Goal: Task Accomplishment & Management: Complete application form

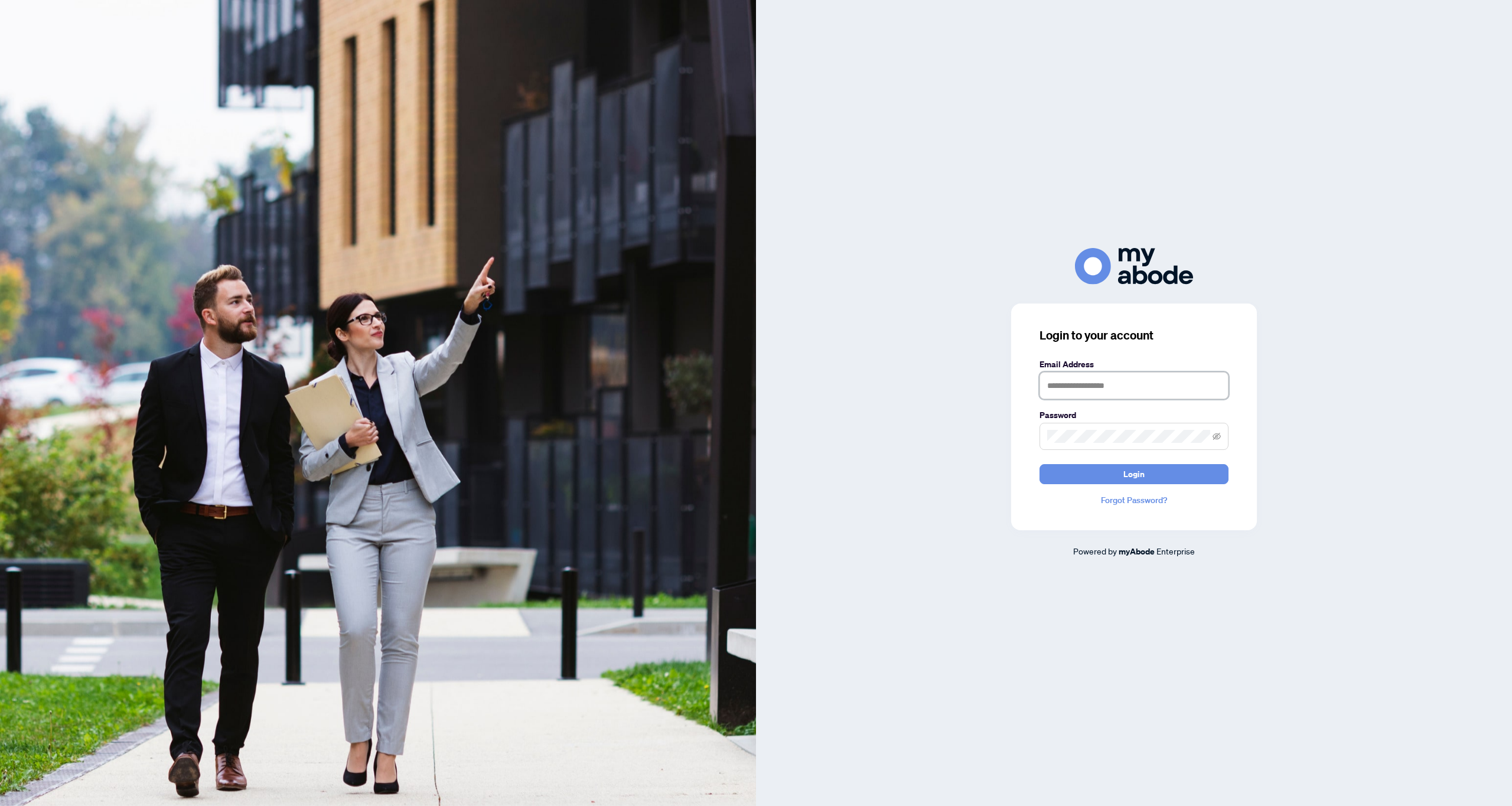
type input "**********"
click at [1141, 471] on span "Login" at bounding box center [1134, 474] width 22 height 19
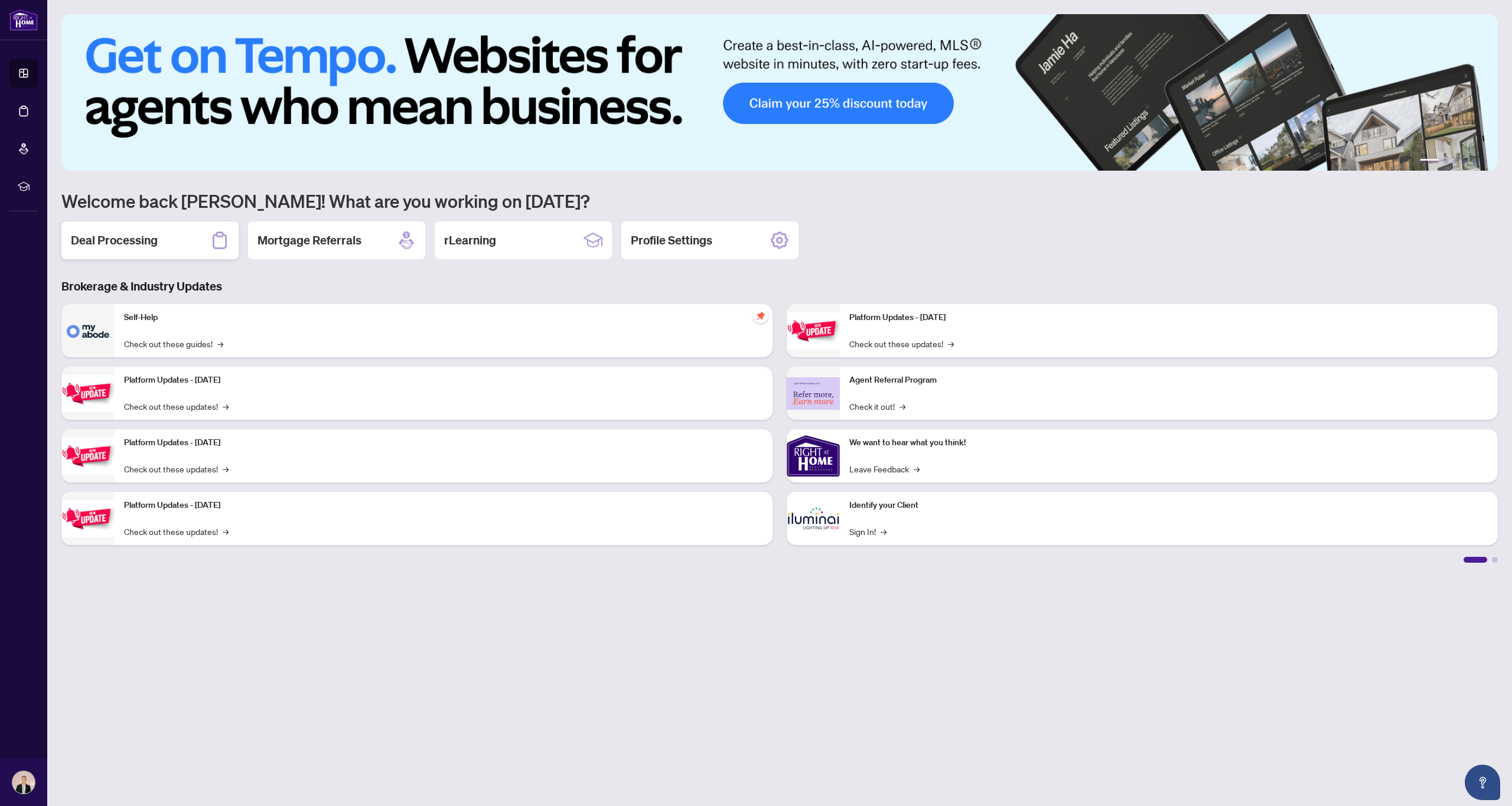
click at [161, 242] on div "Deal Processing" at bounding box center [150, 240] width 177 height 38
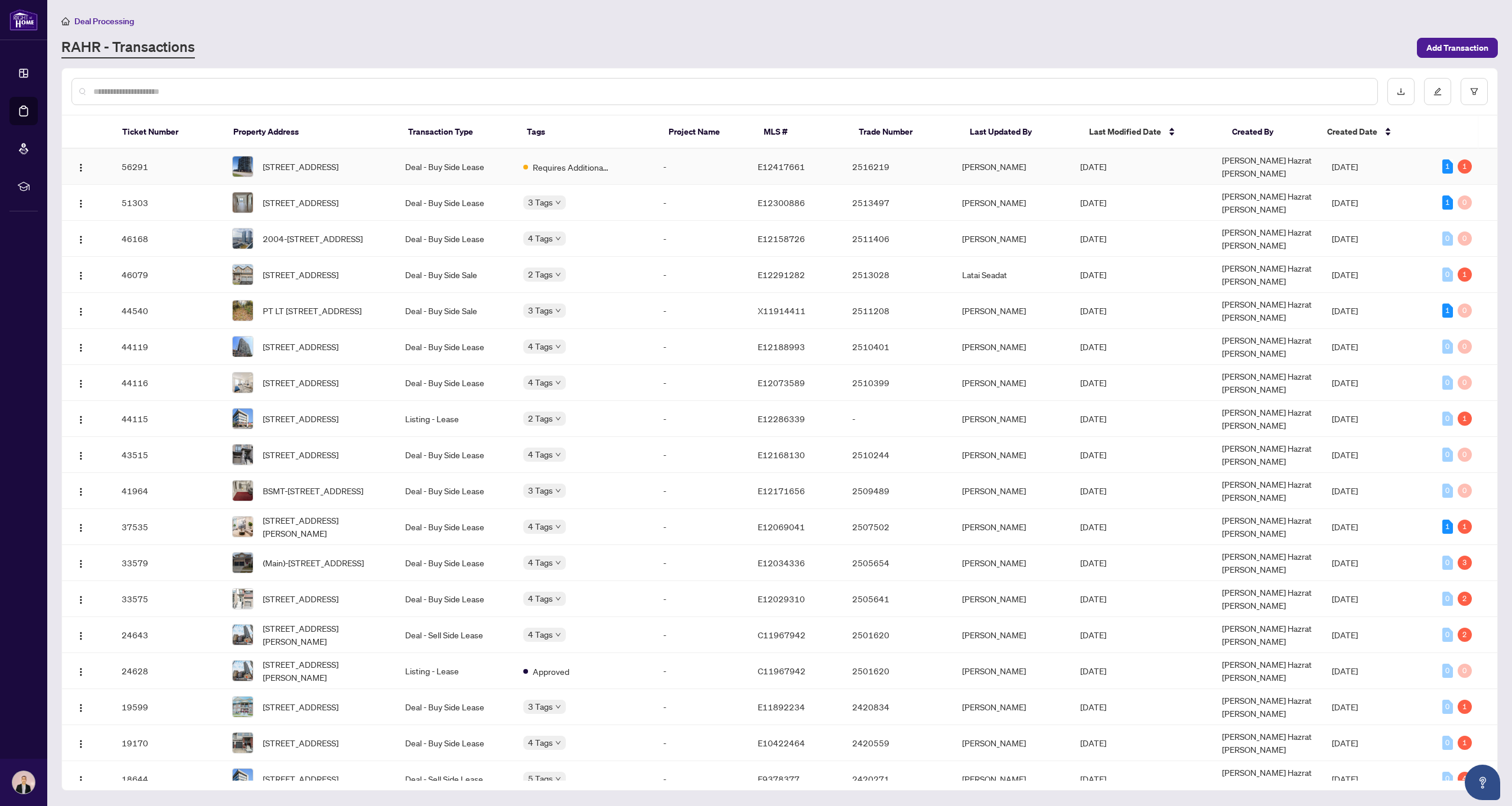
click at [1186, 165] on td "[DATE]" at bounding box center [1142, 167] width 142 height 36
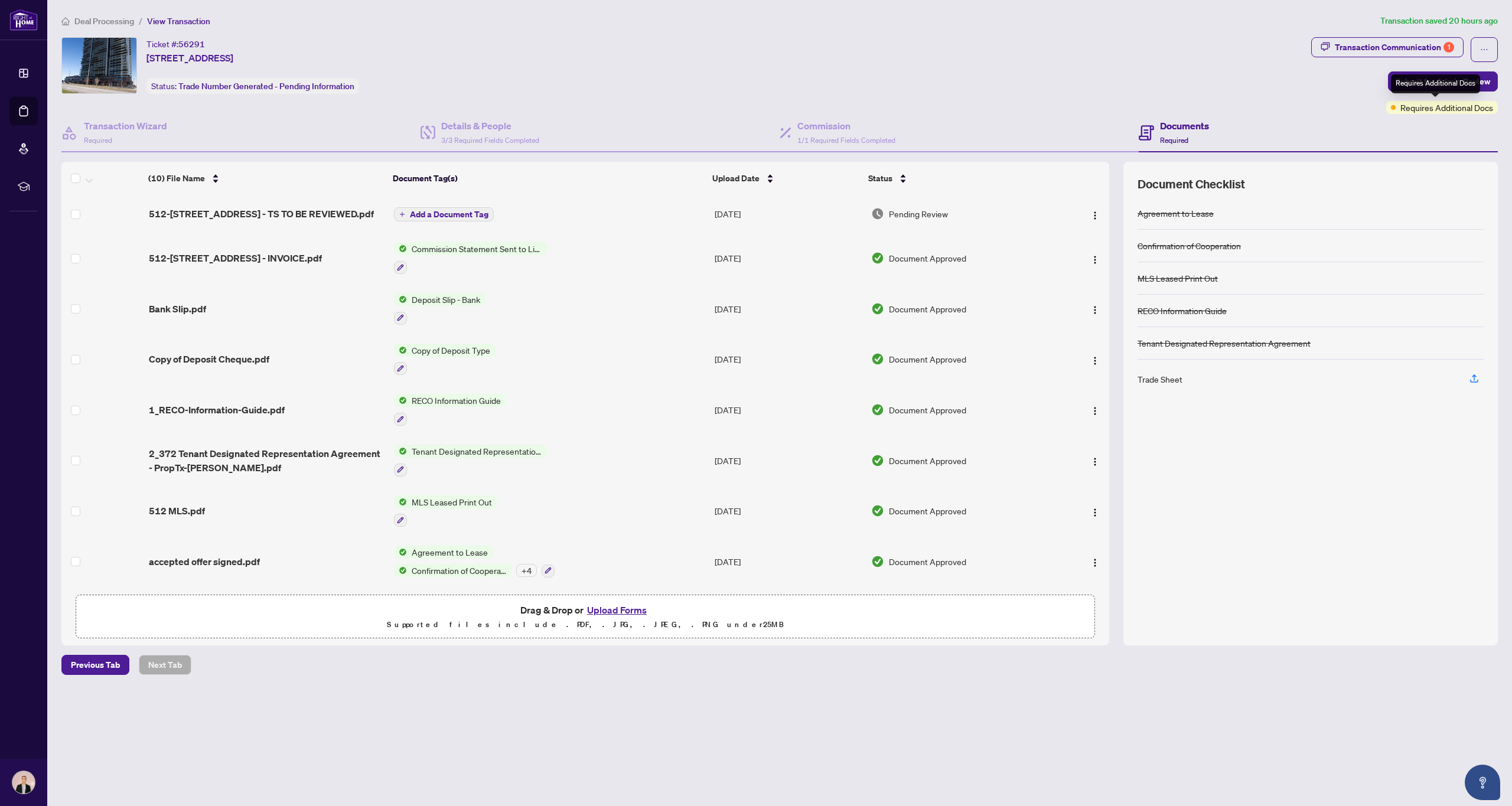
click at [1455, 107] on span "Requires Additional Docs" at bounding box center [1446, 107] width 92 height 13
click at [1413, 47] on div "Transaction Communication 1" at bounding box center [1394, 47] width 119 height 19
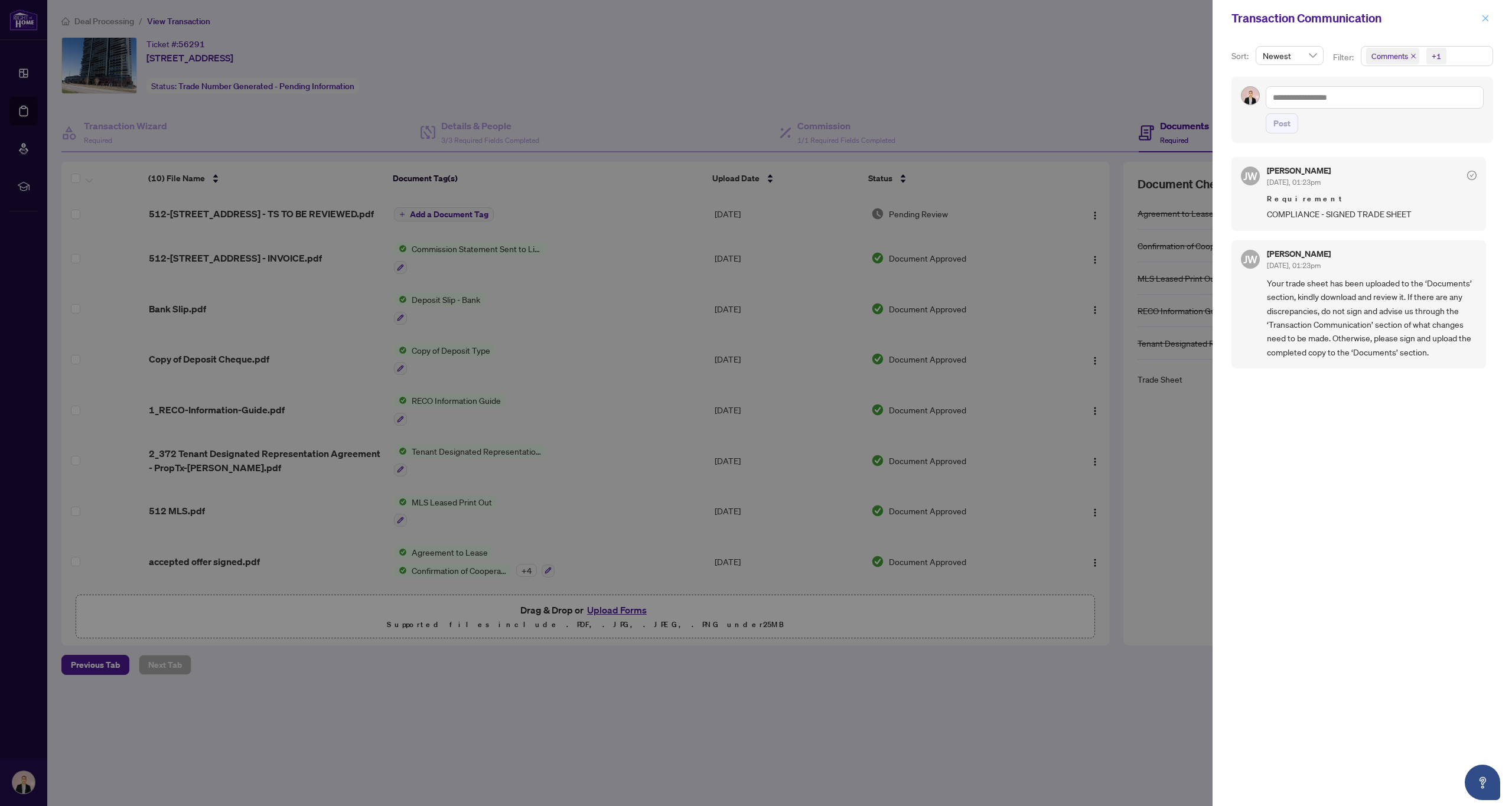
click at [1490, 16] on button "button" at bounding box center [1485, 18] width 16 height 14
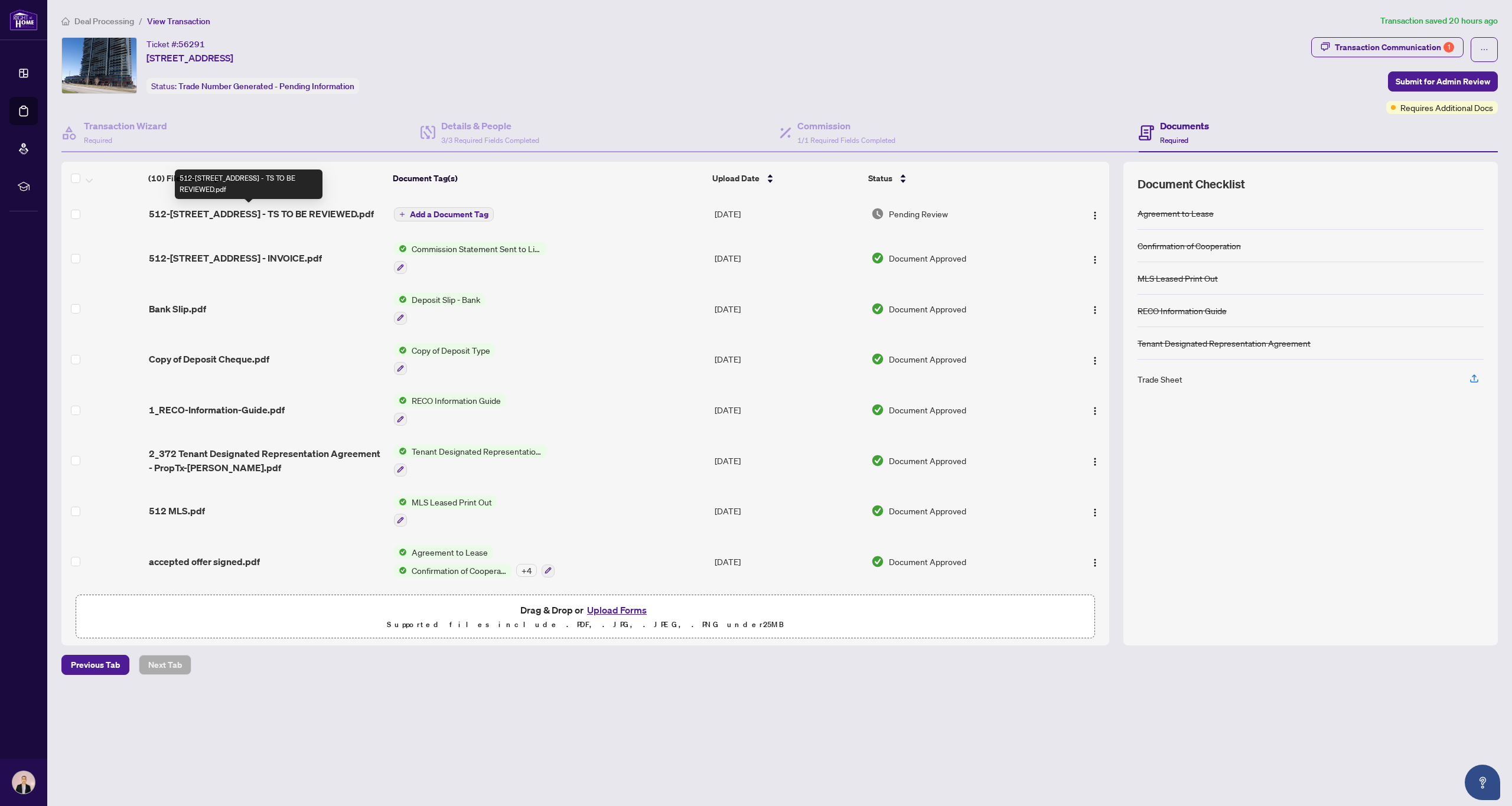
click at [320, 214] on span "512-[STREET_ADDRESS] - TS TO BE REVIEWED.pdf" at bounding box center [261, 213] width 225 height 14
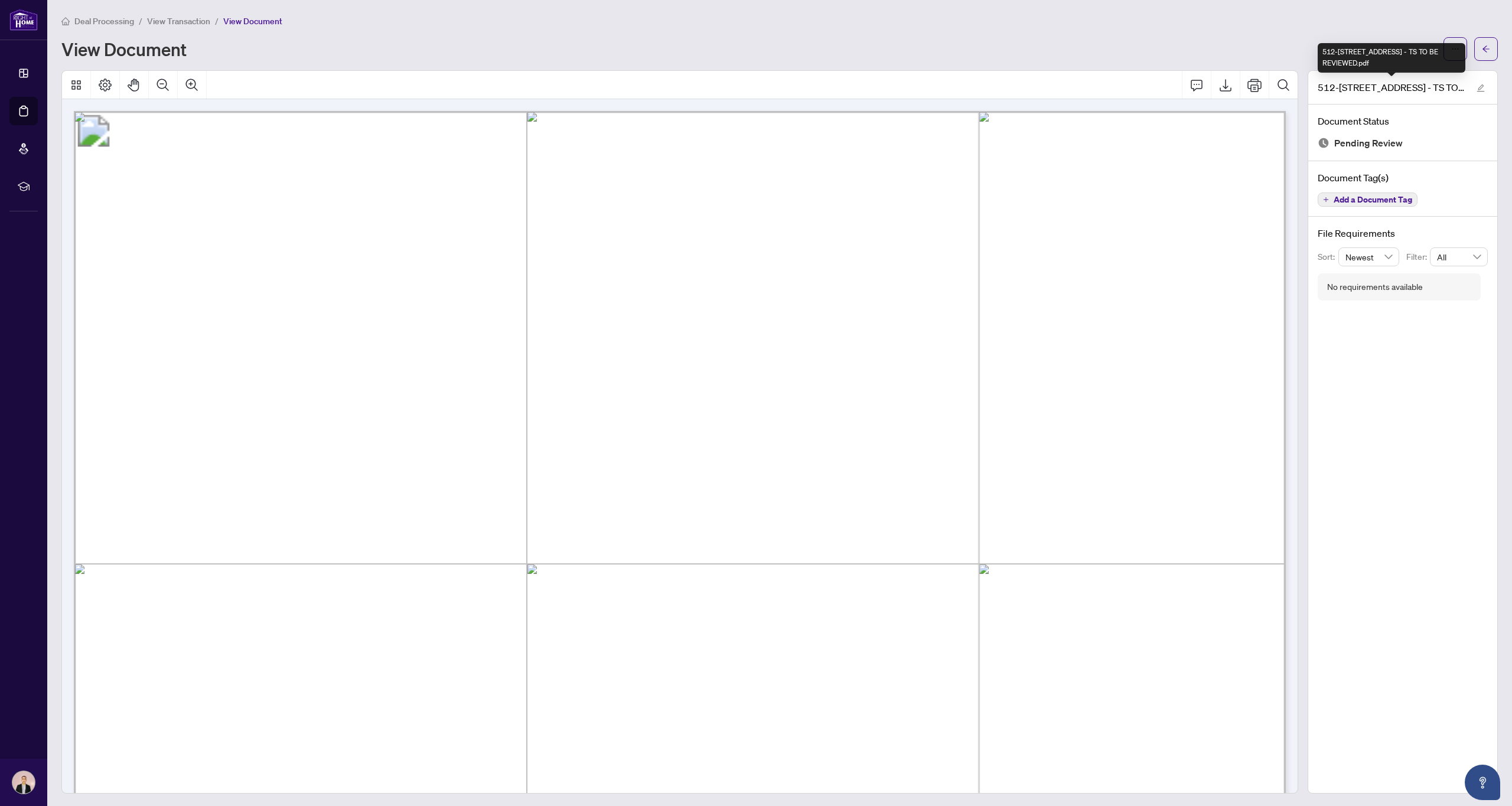
click at [1456, 54] on div "512-[STREET_ADDRESS] - TS TO BE REVIEWED.pdf" at bounding box center [1391, 58] width 148 height 30
click at [1458, 40] on span "button" at bounding box center [1455, 49] width 8 height 19
click at [1399, 75] on span "Download" at bounding box center [1412, 74] width 90 height 13
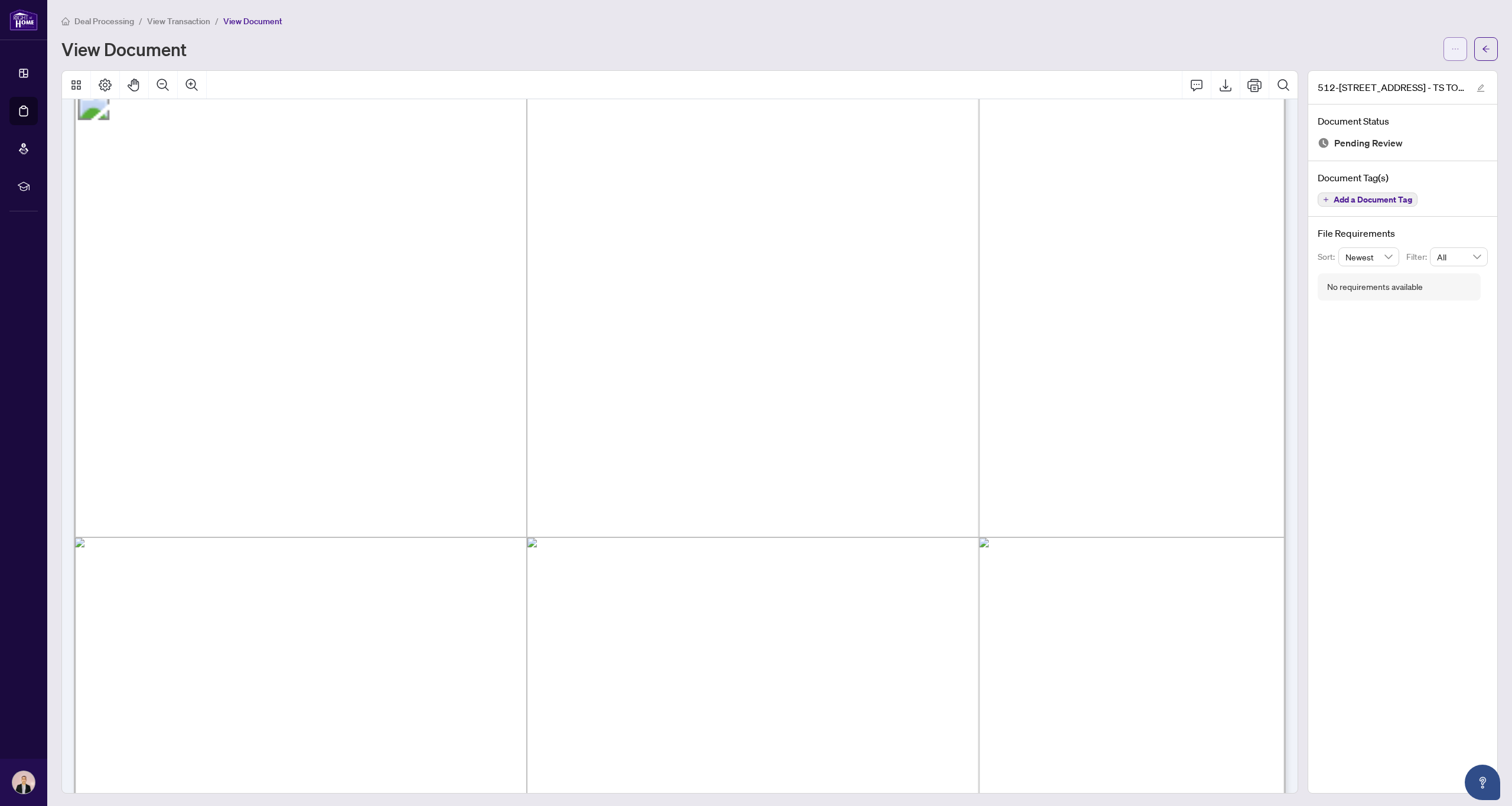
click at [1451, 47] on icon "ellipsis" at bounding box center [1455, 49] width 8 height 8
click at [1392, 132] on span "Archive" at bounding box center [1412, 131] width 90 height 13
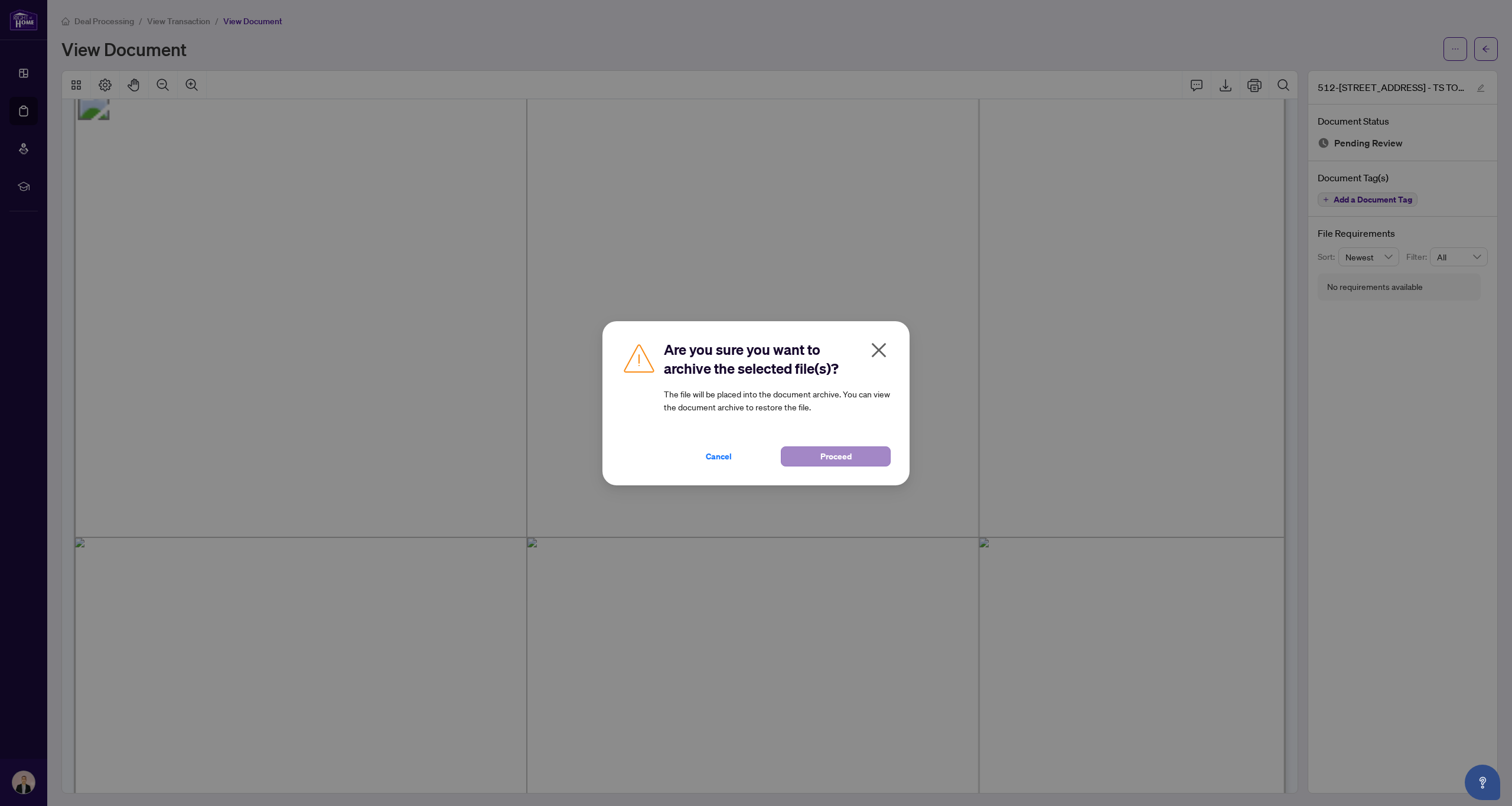
click at [875, 460] on button "Proceed" at bounding box center [835, 457] width 110 height 20
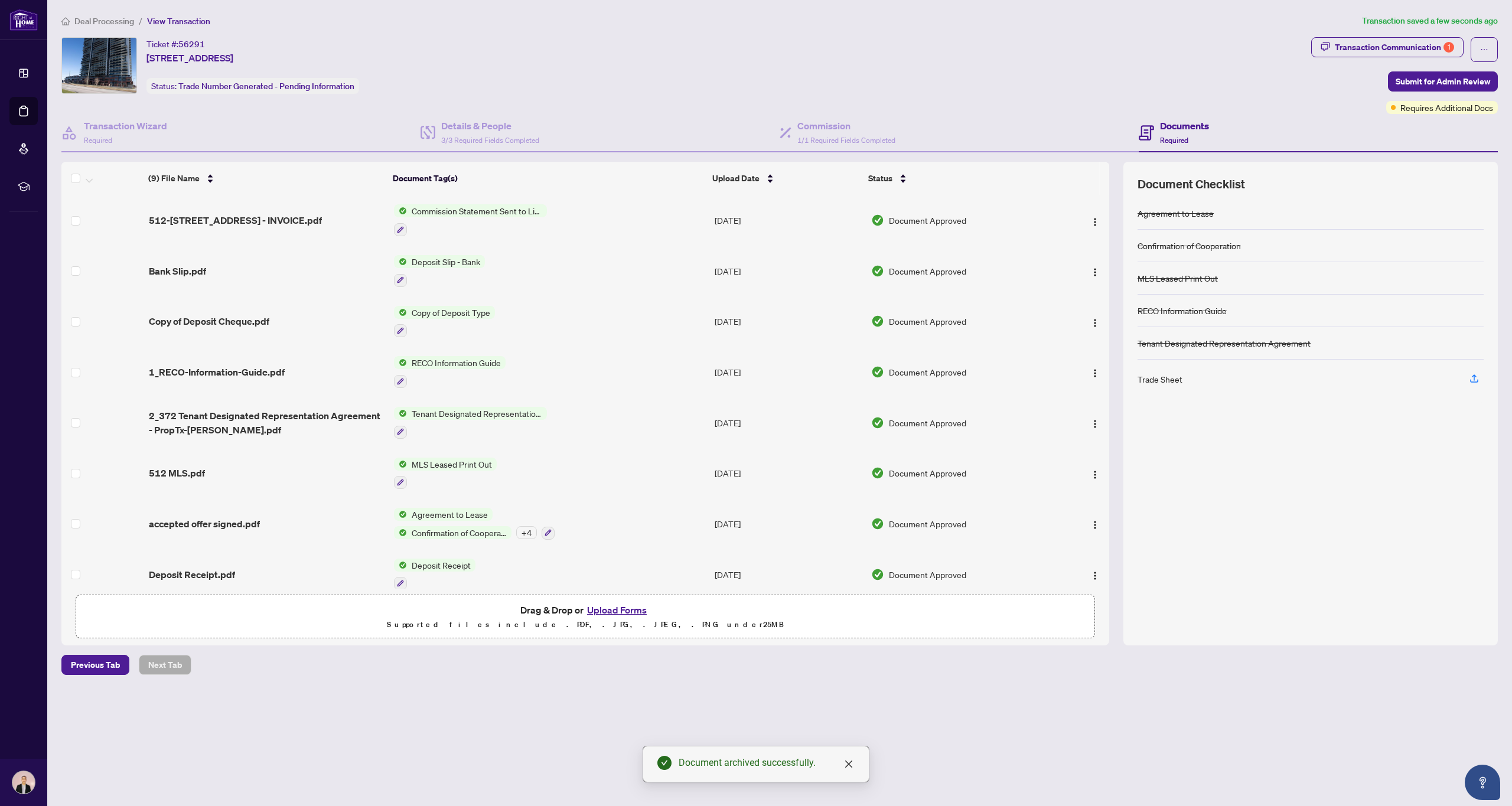
click at [618, 609] on button "Upload Forms" at bounding box center [617, 610] width 67 height 16
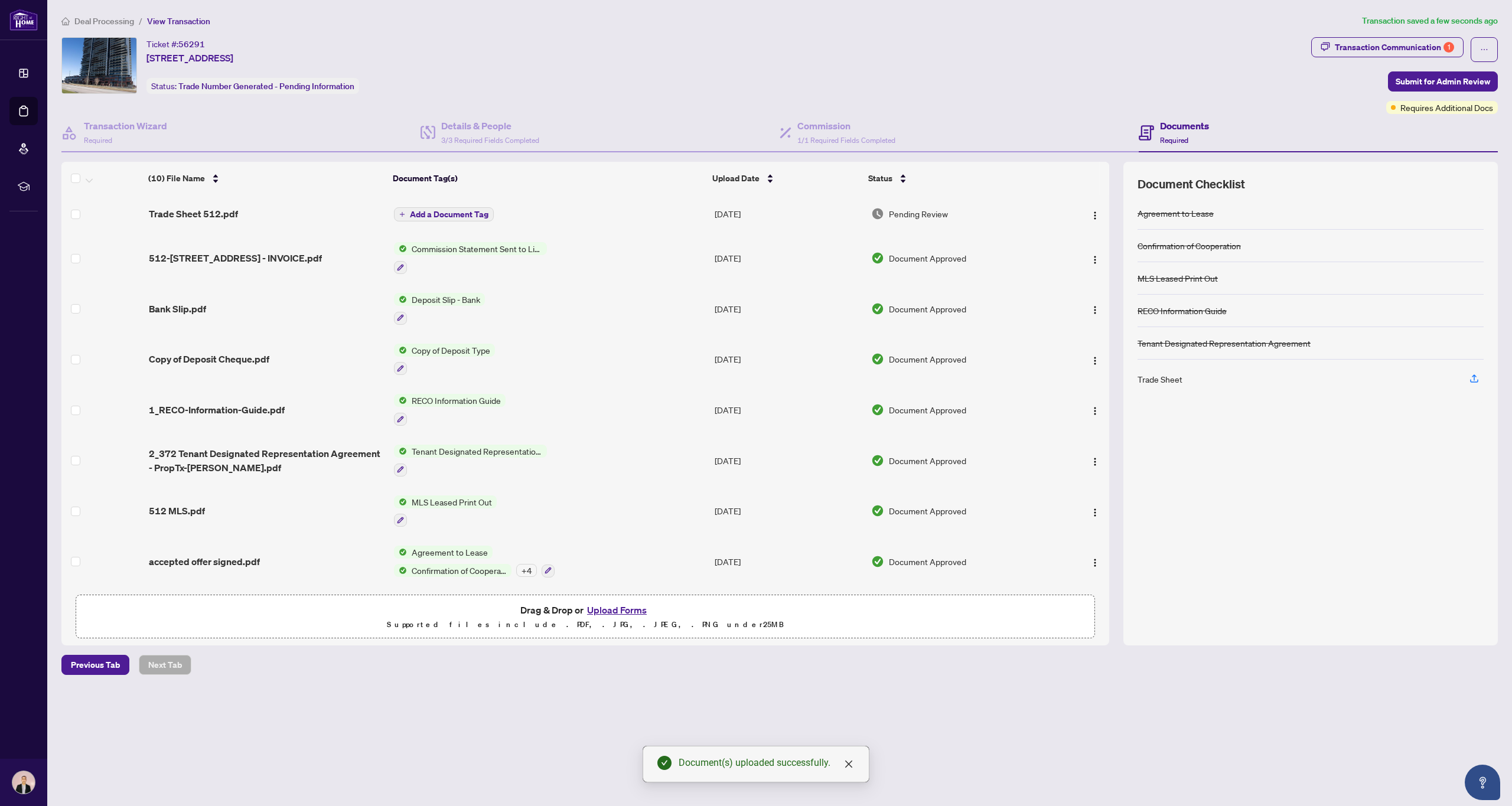
click at [452, 210] on span "Add a Document Tag" at bounding box center [449, 214] width 78 height 8
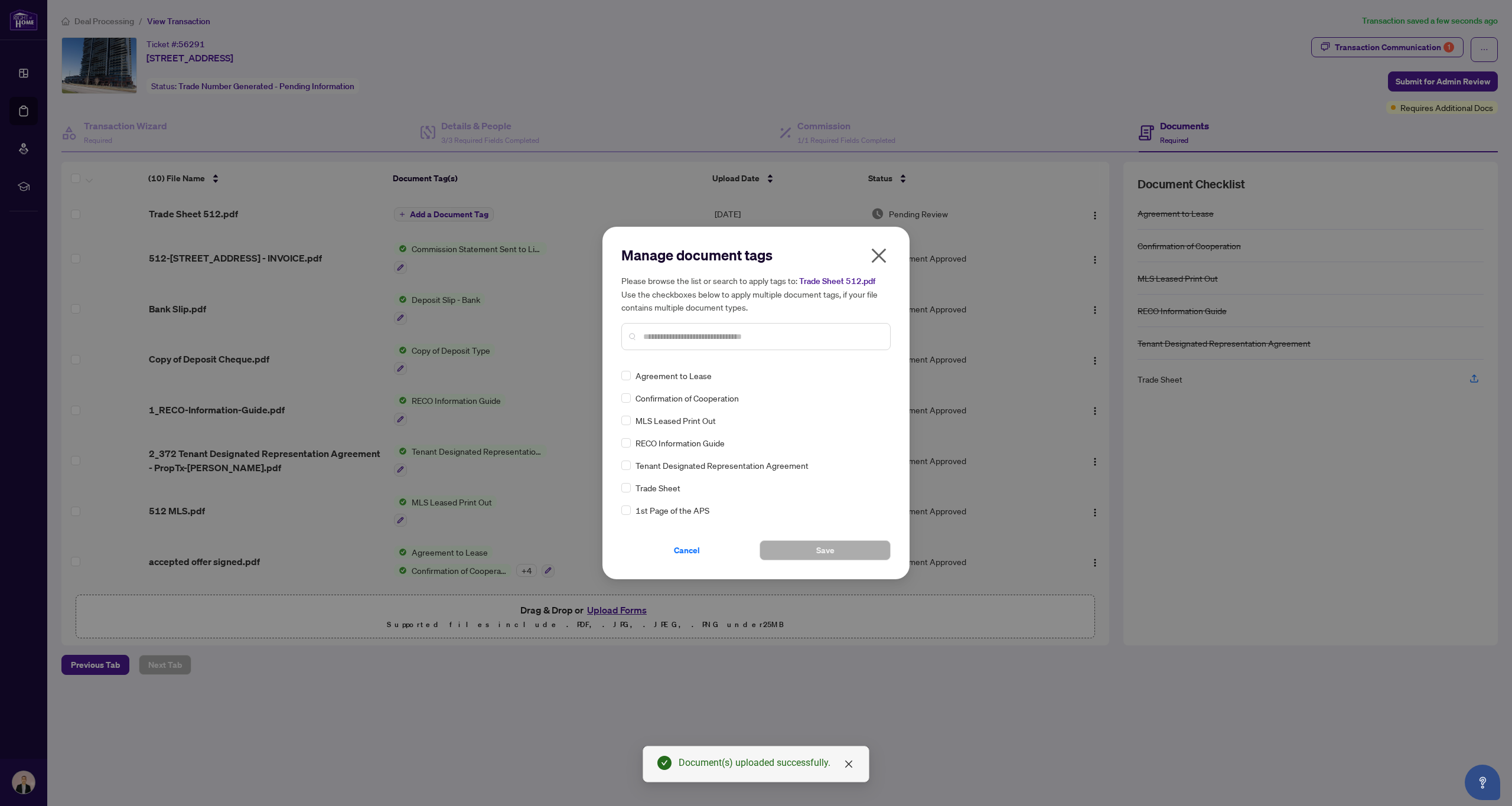
scroll to position [0, 1]
click at [673, 356] on div "Manage document tags Please browse the list or search to apply tags to: Trade S…" at bounding box center [756, 302] width 269 height 114
click at [670, 335] on input "text" at bounding box center [762, 336] width 237 height 13
type input "****"
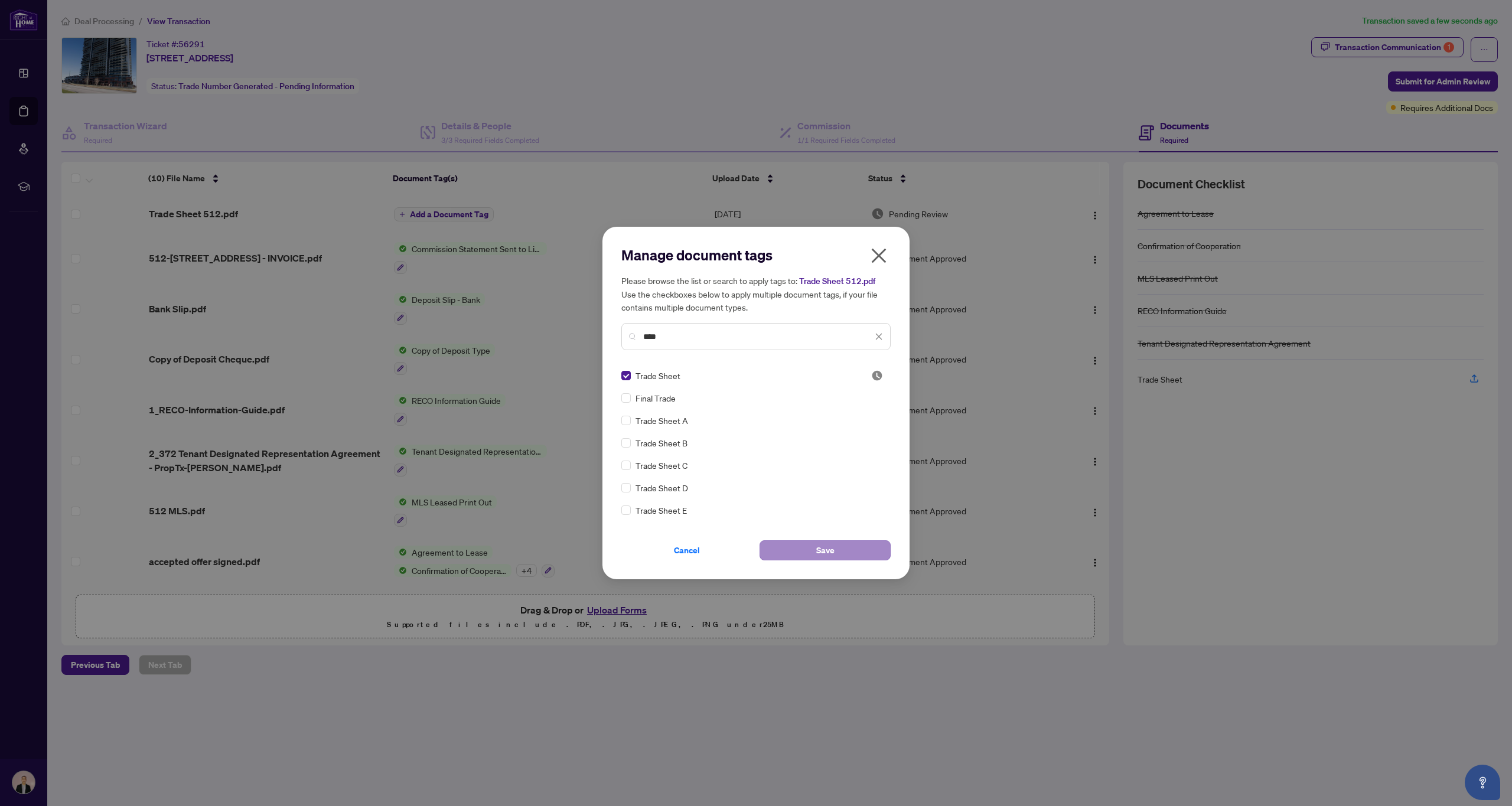
click at [801, 554] on button "Save" at bounding box center [825, 550] width 131 height 20
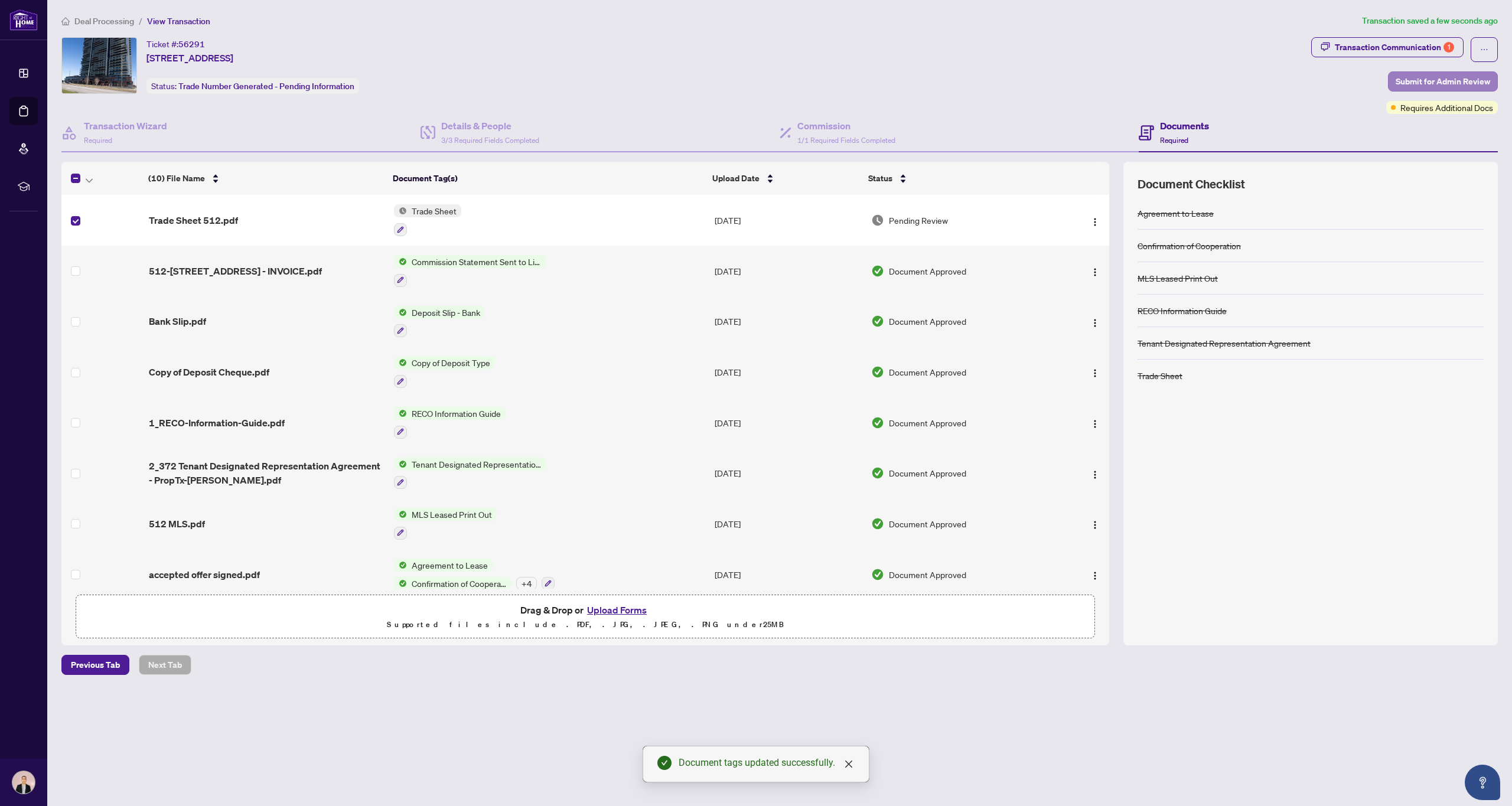
click at [1408, 78] on span "Submit for Admin Review" at bounding box center [1443, 82] width 94 height 19
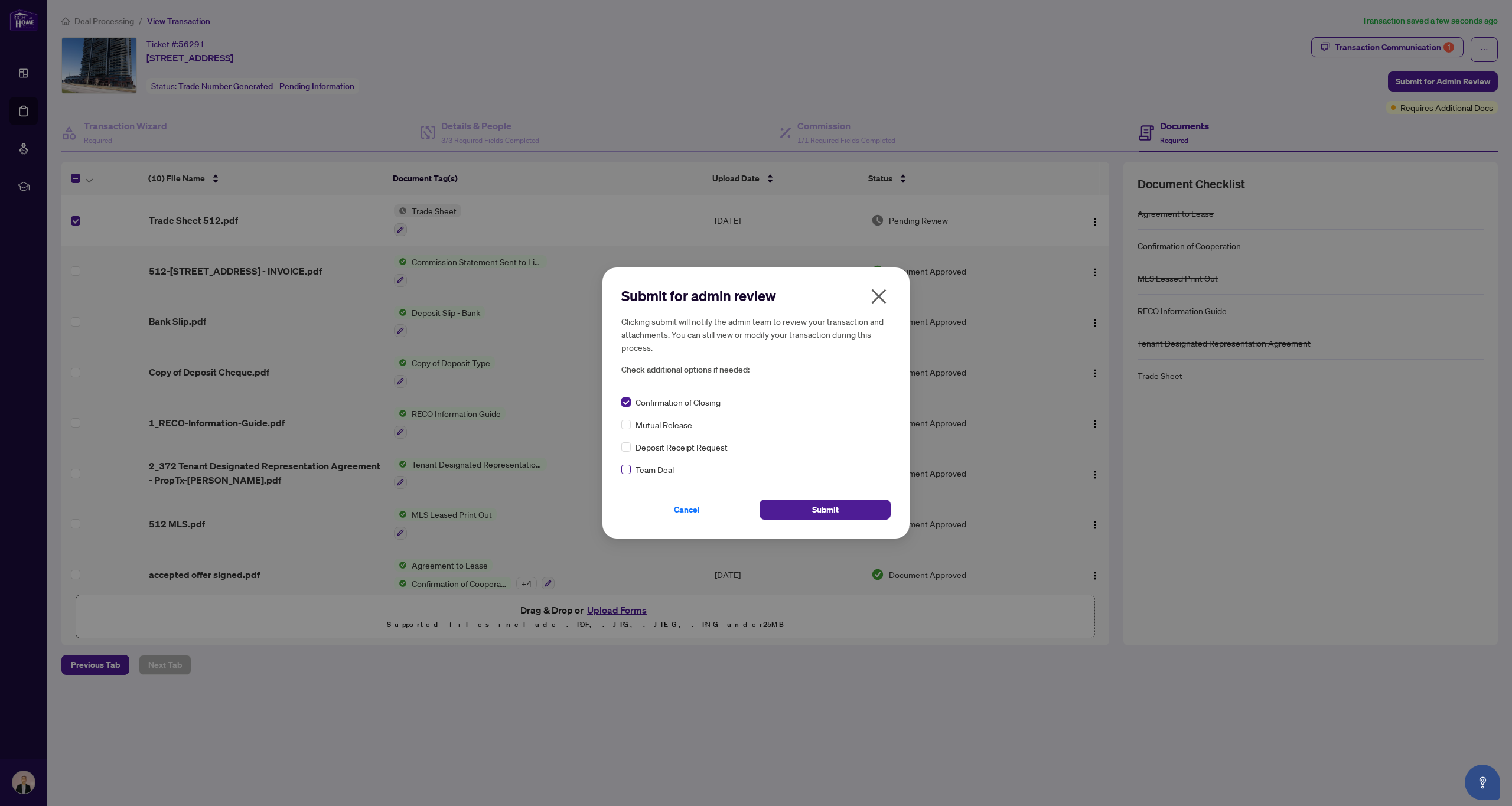
click at [629, 470] on span at bounding box center [626, 469] width 9 height 9
click at [802, 509] on button "Submit" at bounding box center [825, 509] width 131 height 20
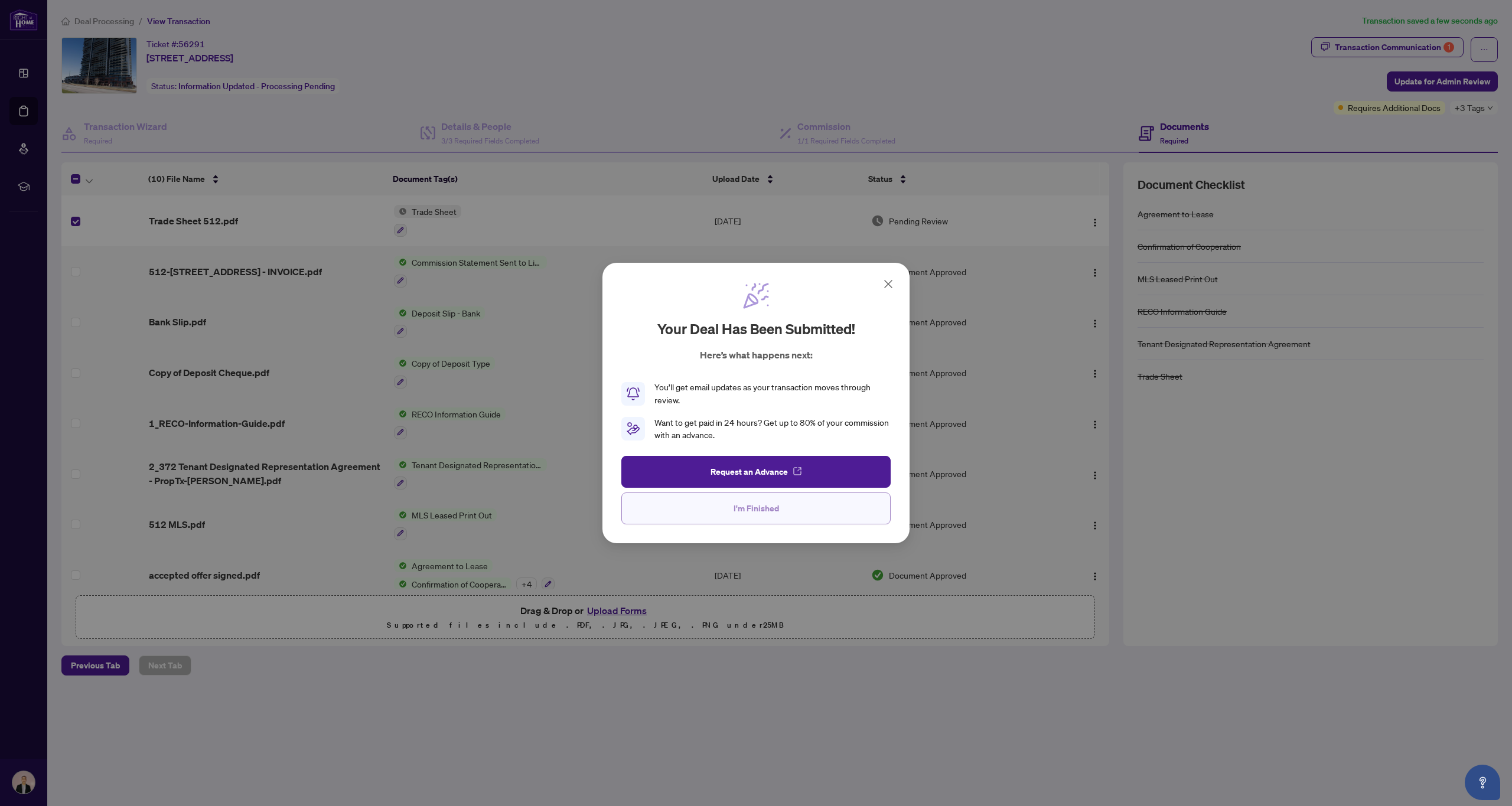
click at [796, 507] on button "I'm Finished" at bounding box center [756, 508] width 269 height 32
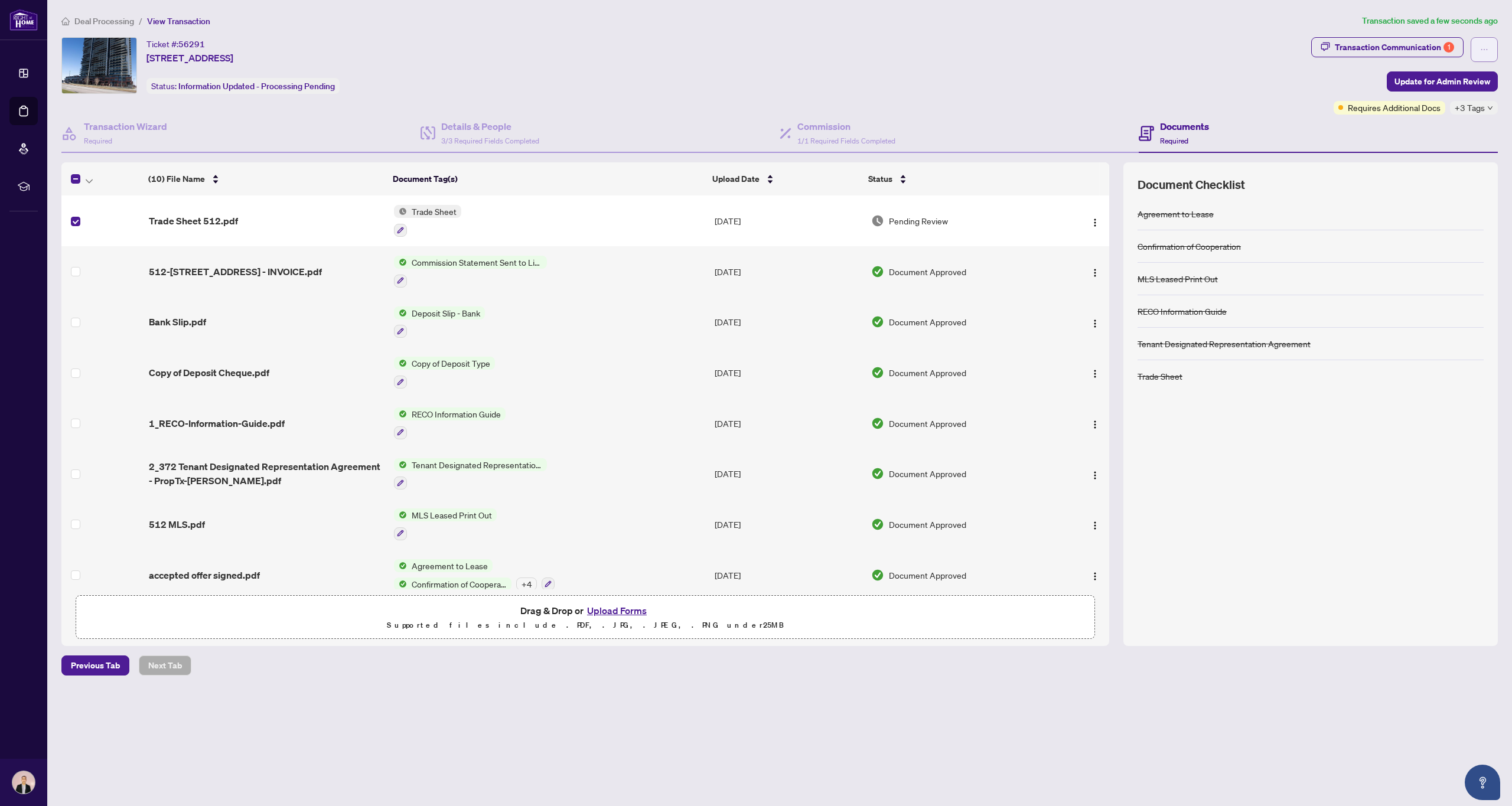
click at [1486, 40] on span "button" at bounding box center [1484, 50] width 8 height 19
drag, startPoint x: 714, startPoint y: 68, endPoint x: 724, endPoint y: 74, distance: 11.7
click at [714, 68] on div "Ticket #: 56291 [STREET_ADDRESS] Status: Information Updated - Processing Pendi…" at bounding box center [683, 65] width 1245 height 57
click at [184, 22] on span "View Transaction" at bounding box center [179, 22] width 63 height 11
click at [179, 22] on span "View Transaction" at bounding box center [179, 22] width 63 height 11
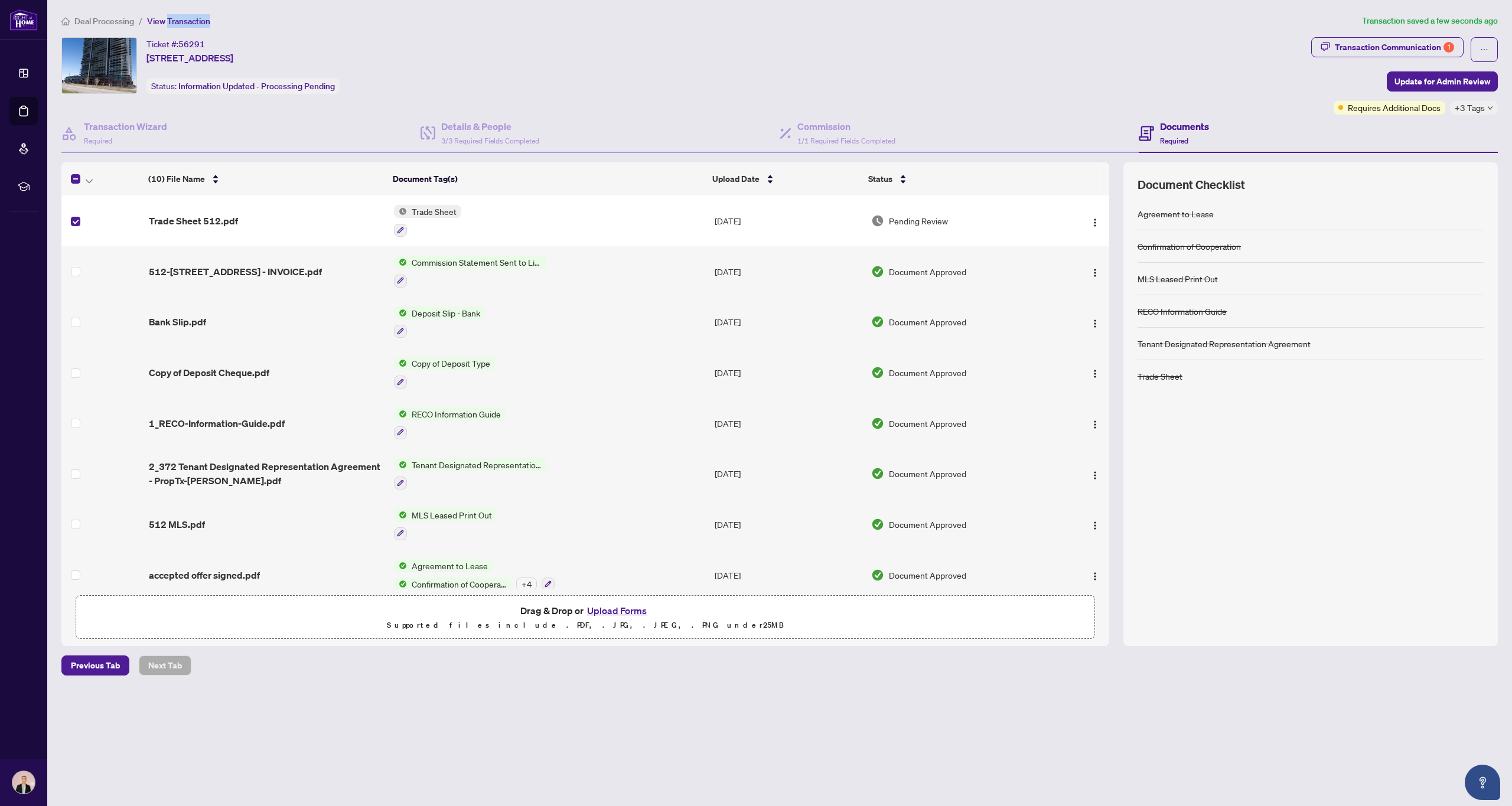
click at [179, 22] on span "View Transaction" at bounding box center [179, 22] width 63 height 11
click at [92, 18] on span "Deal Processing" at bounding box center [104, 22] width 59 height 11
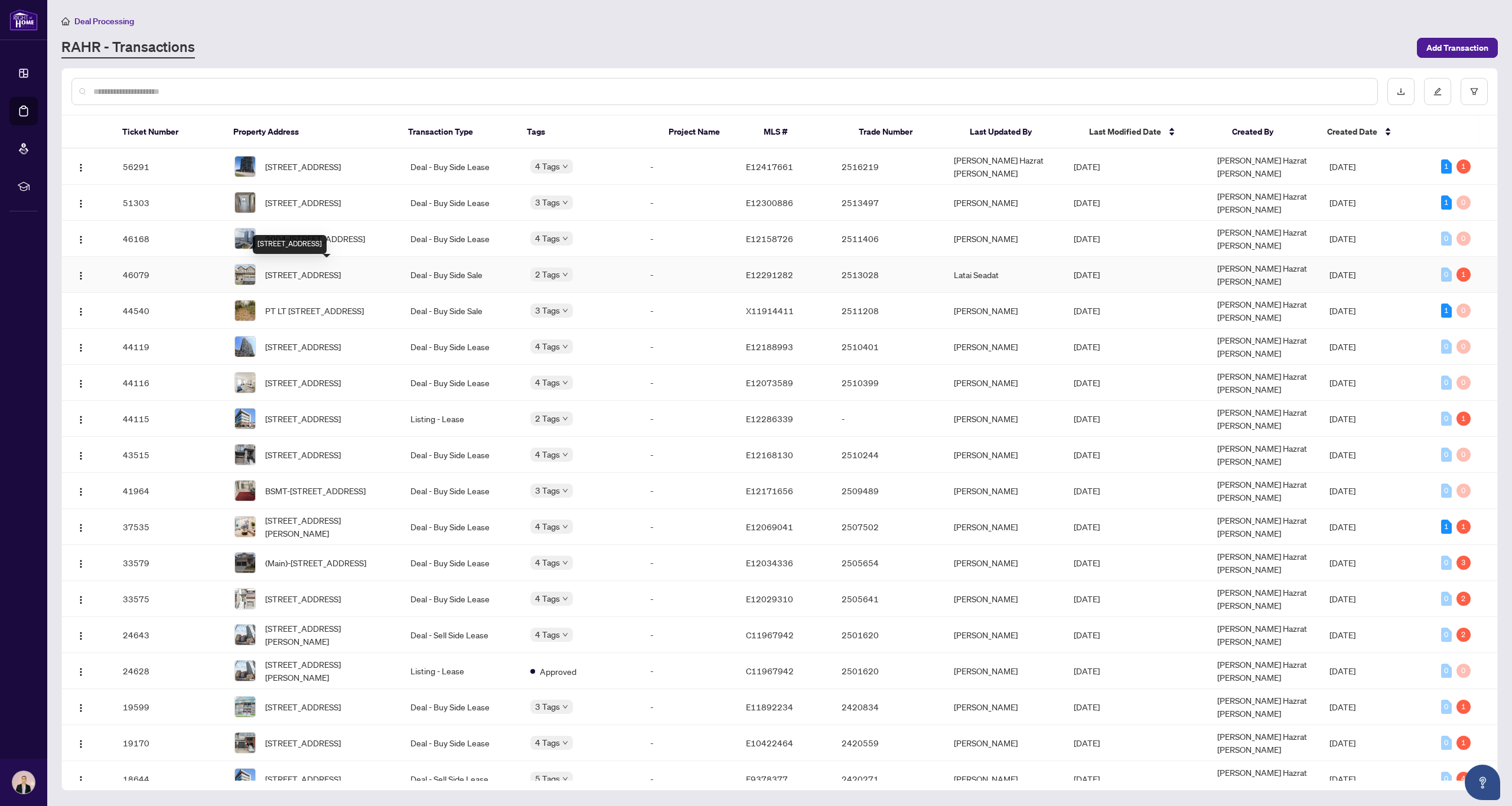
click at [323, 277] on span "[STREET_ADDRESS]" at bounding box center [303, 274] width 76 height 13
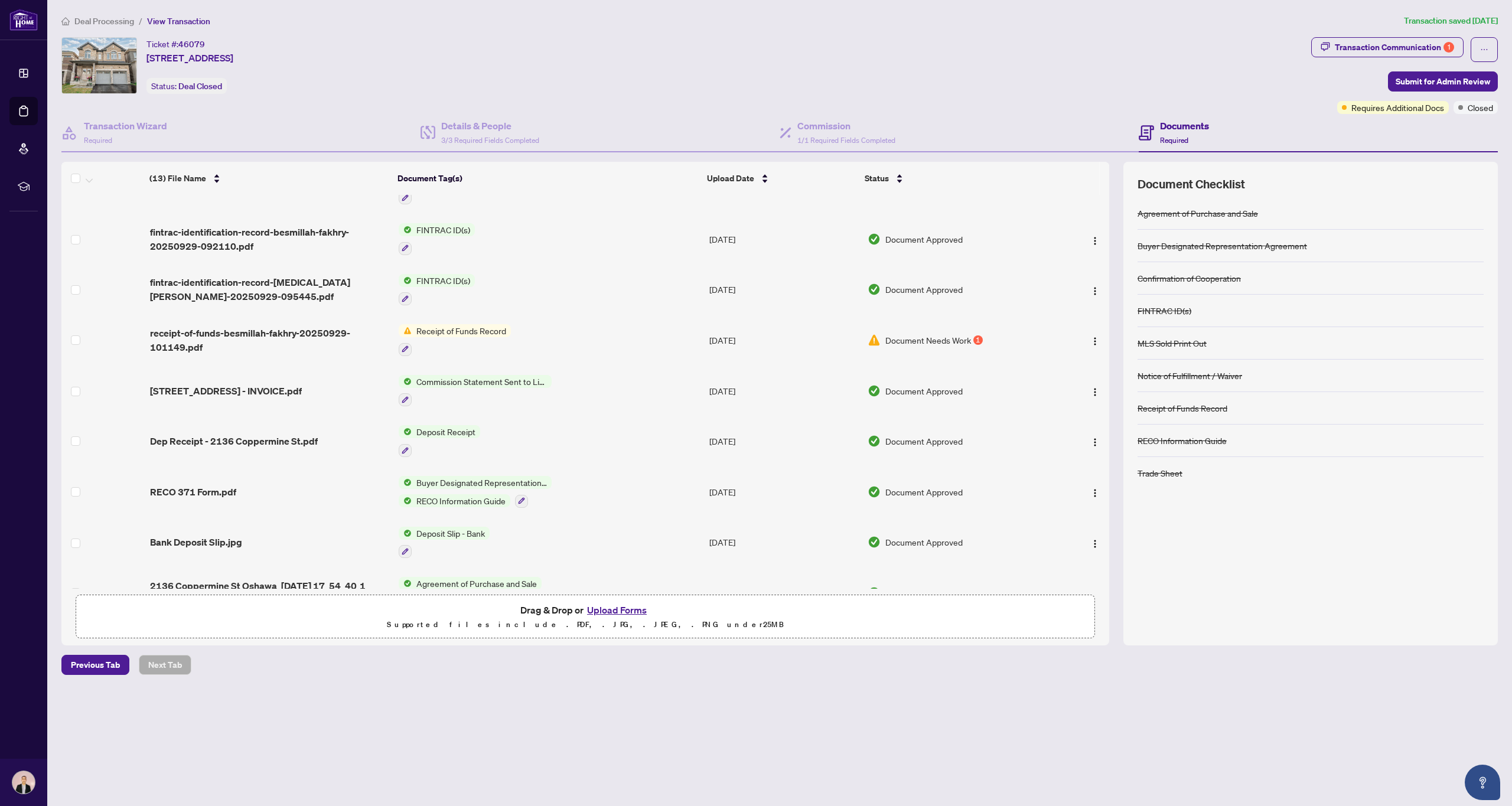
scroll to position [185, 0]
click at [1351, 108] on span "Requires Additional Docs" at bounding box center [1397, 107] width 92 height 13
click at [1351, 111] on span "Requires Additional Docs" at bounding box center [1397, 107] width 92 height 13
click at [1408, 53] on div "Transaction Communication 1" at bounding box center [1394, 47] width 119 height 19
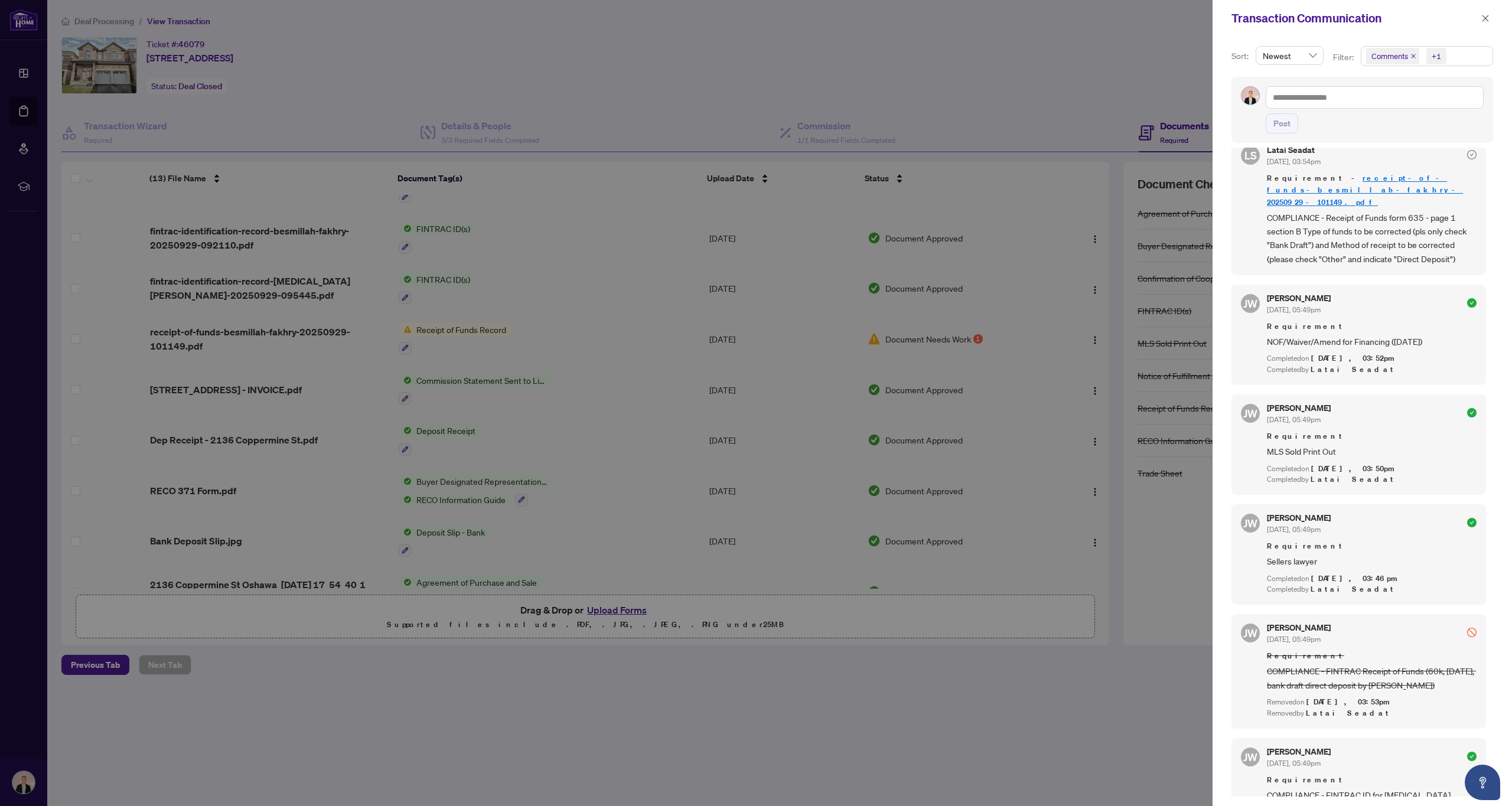
scroll to position [0, 1]
click at [1482, 17] on icon "close" at bounding box center [1485, 18] width 8 height 8
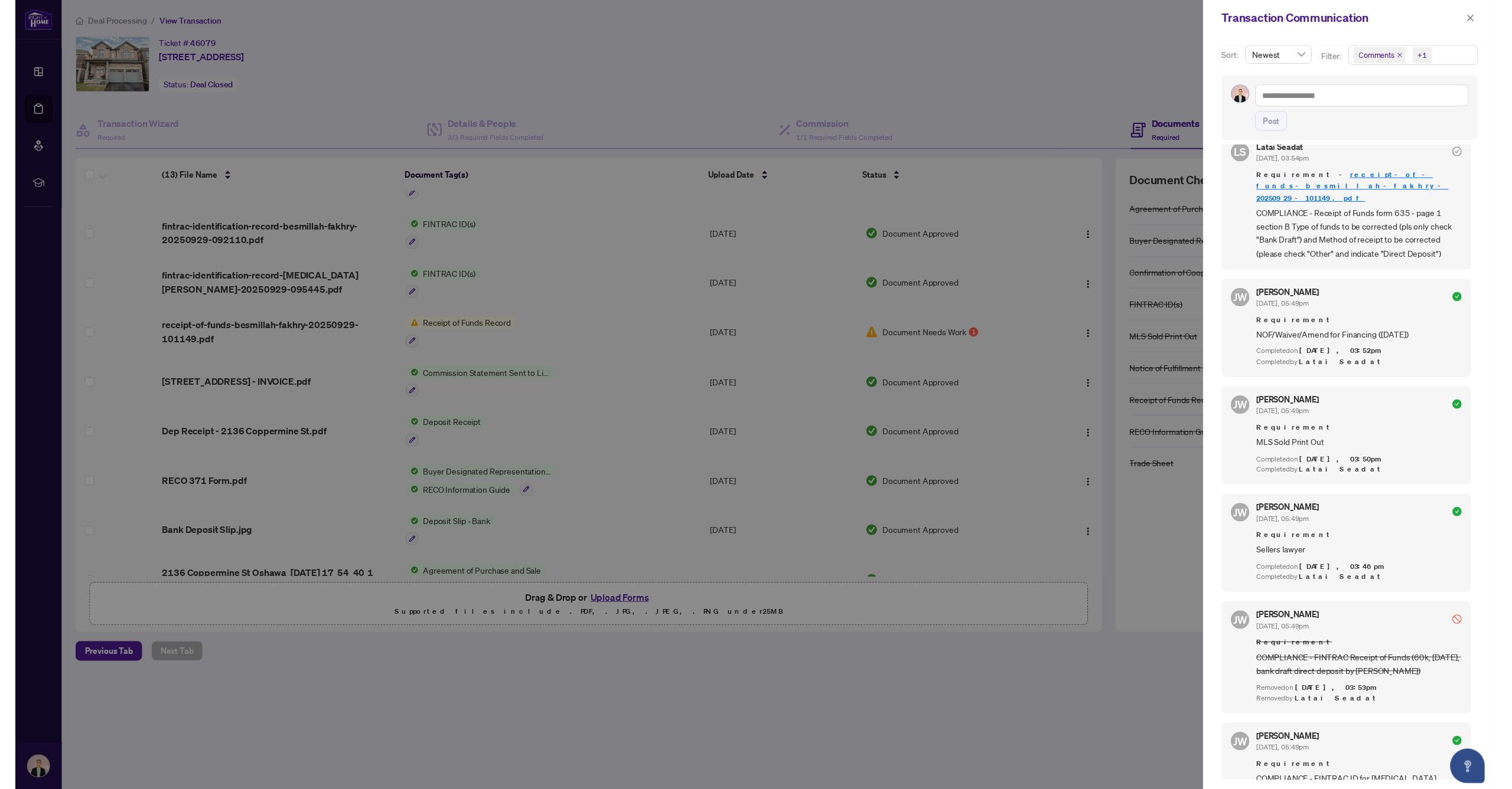
scroll to position [0, 0]
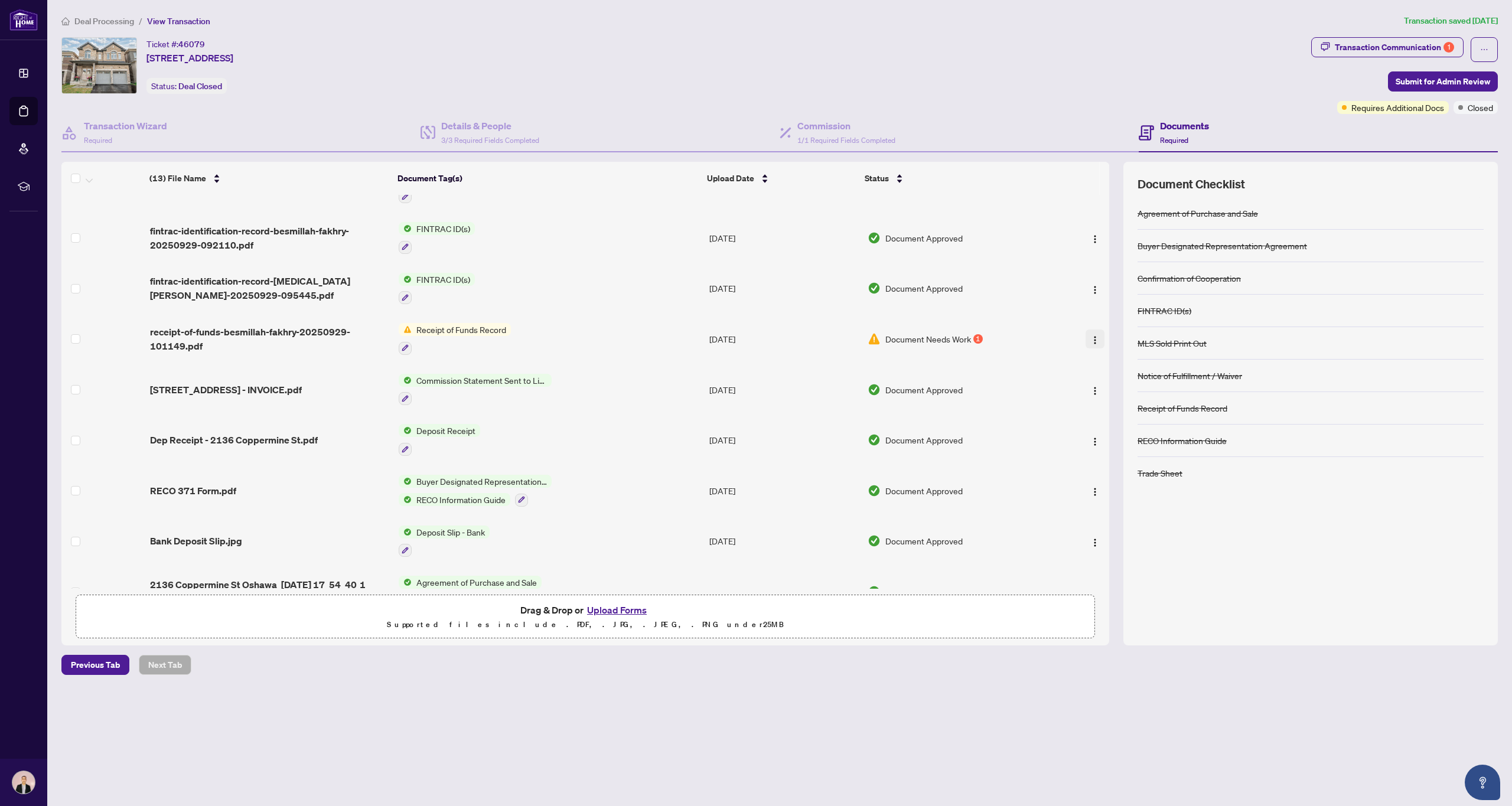
click at [1090, 336] on img "button" at bounding box center [1095, 340] width 9 height 9
click at [1113, 401] on span "Download" at bounding box center [1147, 397] width 113 height 13
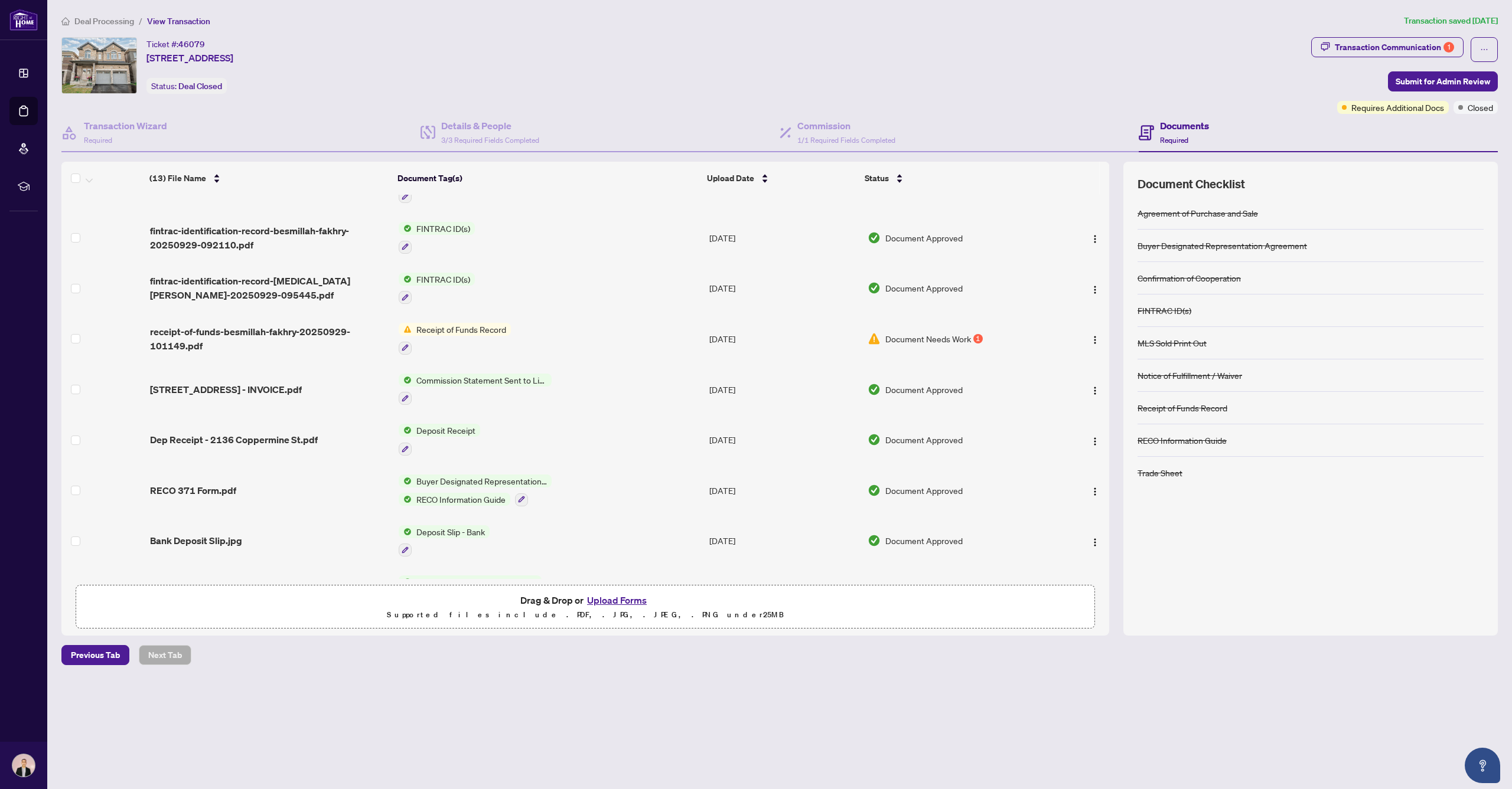
scroll to position [0, 1]
click at [1090, 334] on img "button" at bounding box center [1095, 339] width 9 height 9
click at [1125, 471] on span "Archive" at bounding box center [1147, 472] width 113 height 13
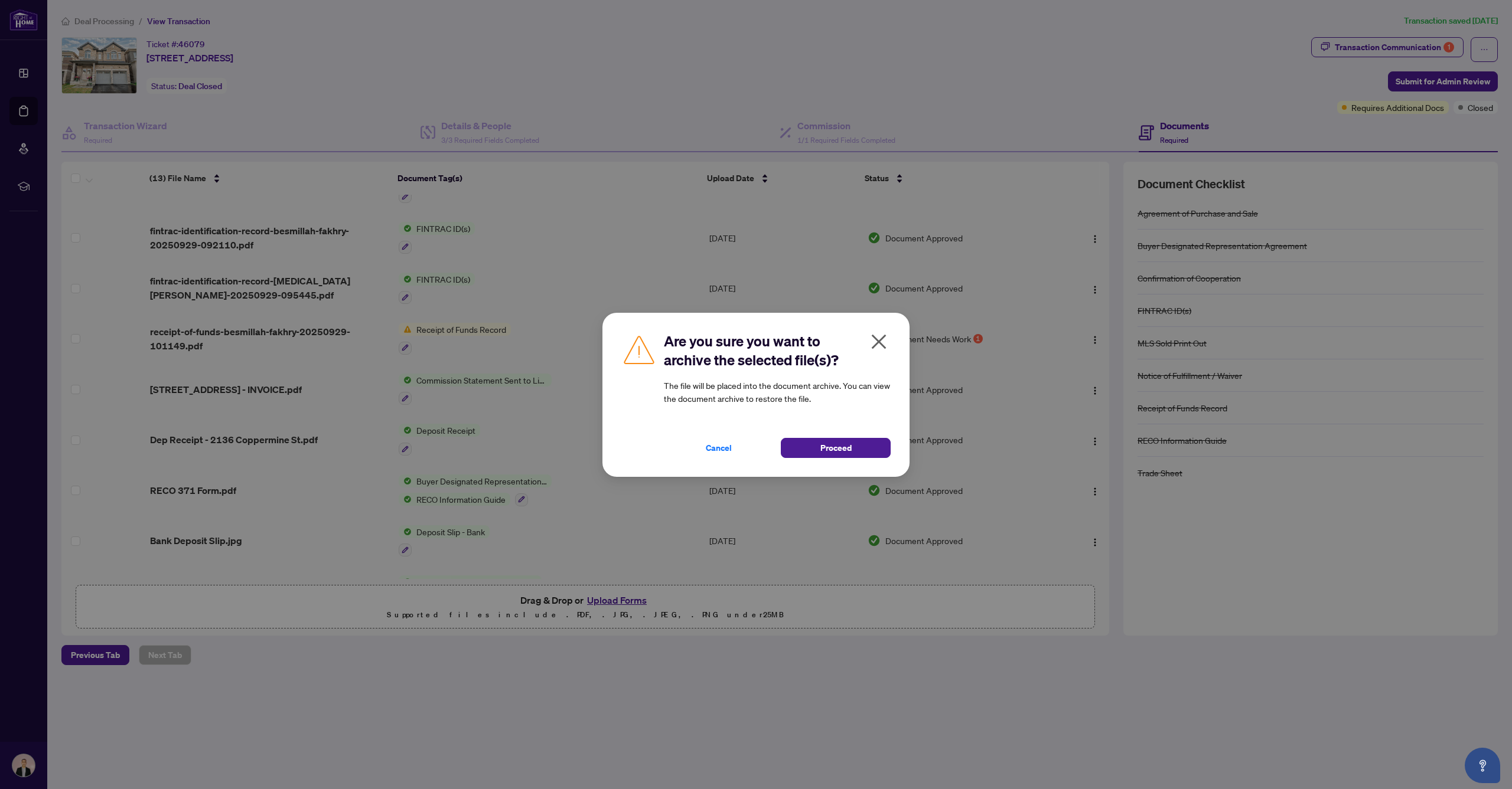
scroll to position [1, 0]
click at [712, 442] on span "Cancel" at bounding box center [719, 448] width 26 height 19
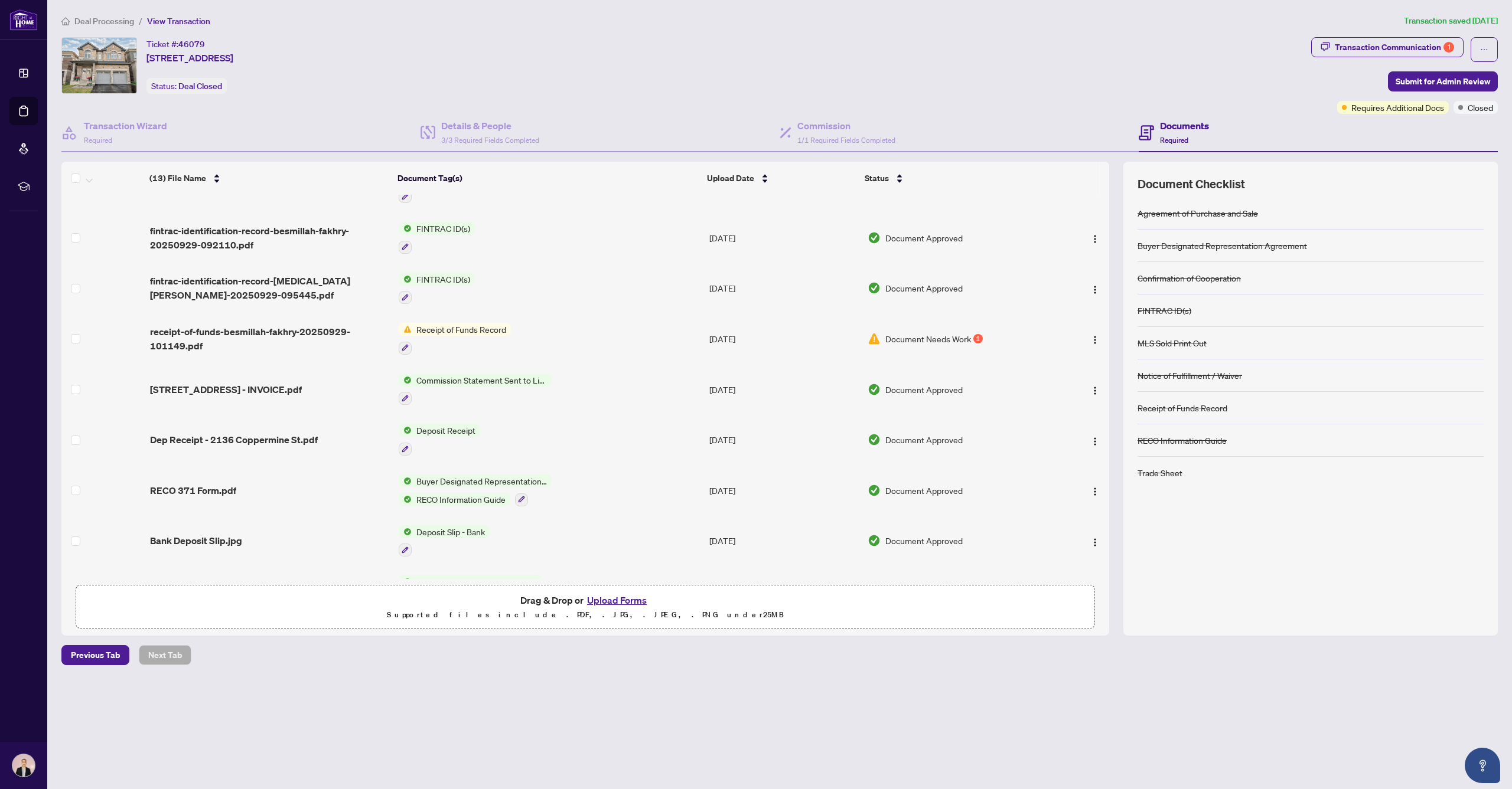
scroll to position [0, 0]
click at [1090, 337] on img "button" at bounding box center [1095, 340] width 9 height 9
click at [1107, 471] on span "Archive" at bounding box center [1147, 472] width 113 height 13
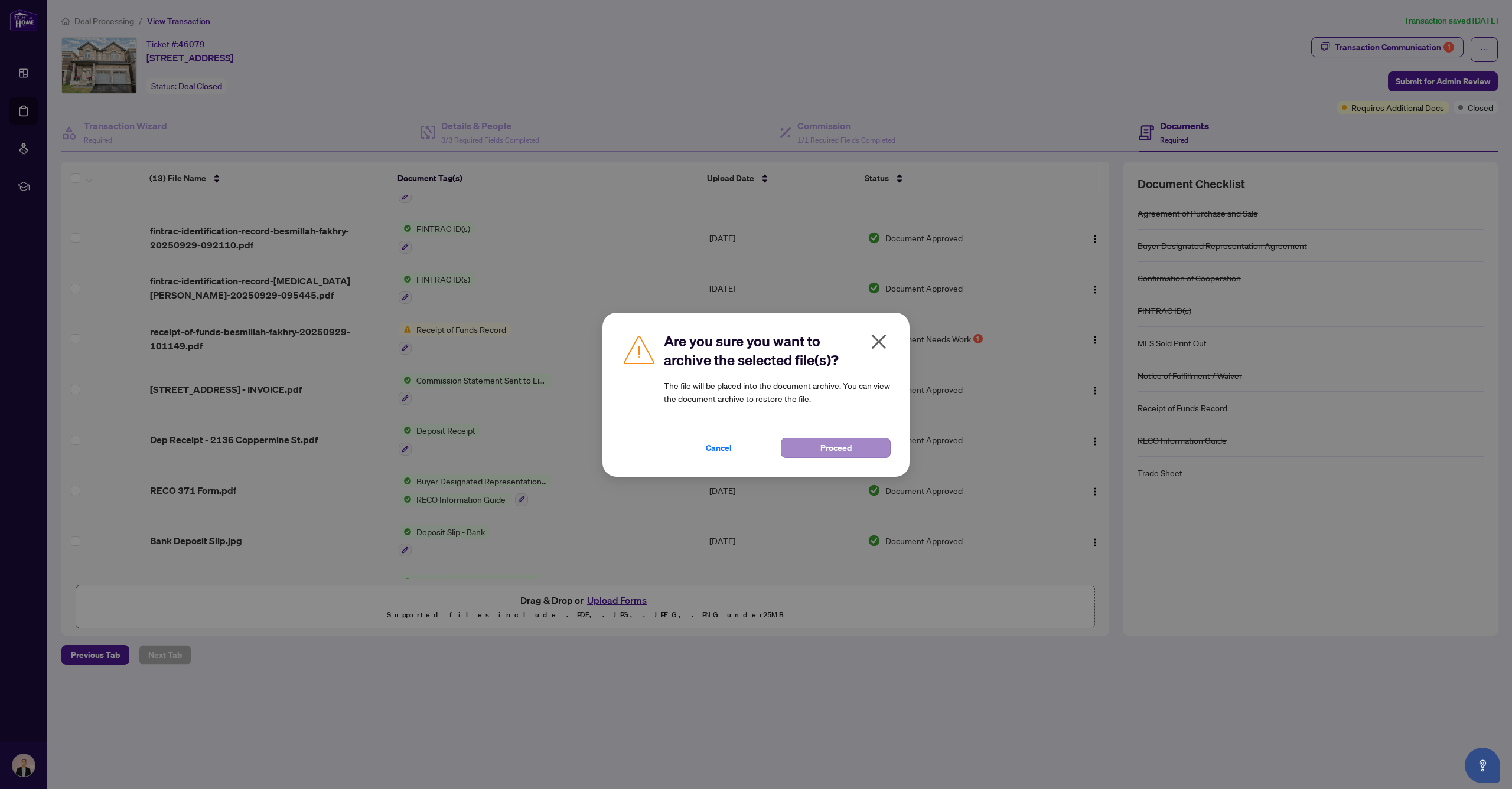
click at [828, 445] on span "Proceed" at bounding box center [836, 448] width 31 height 19
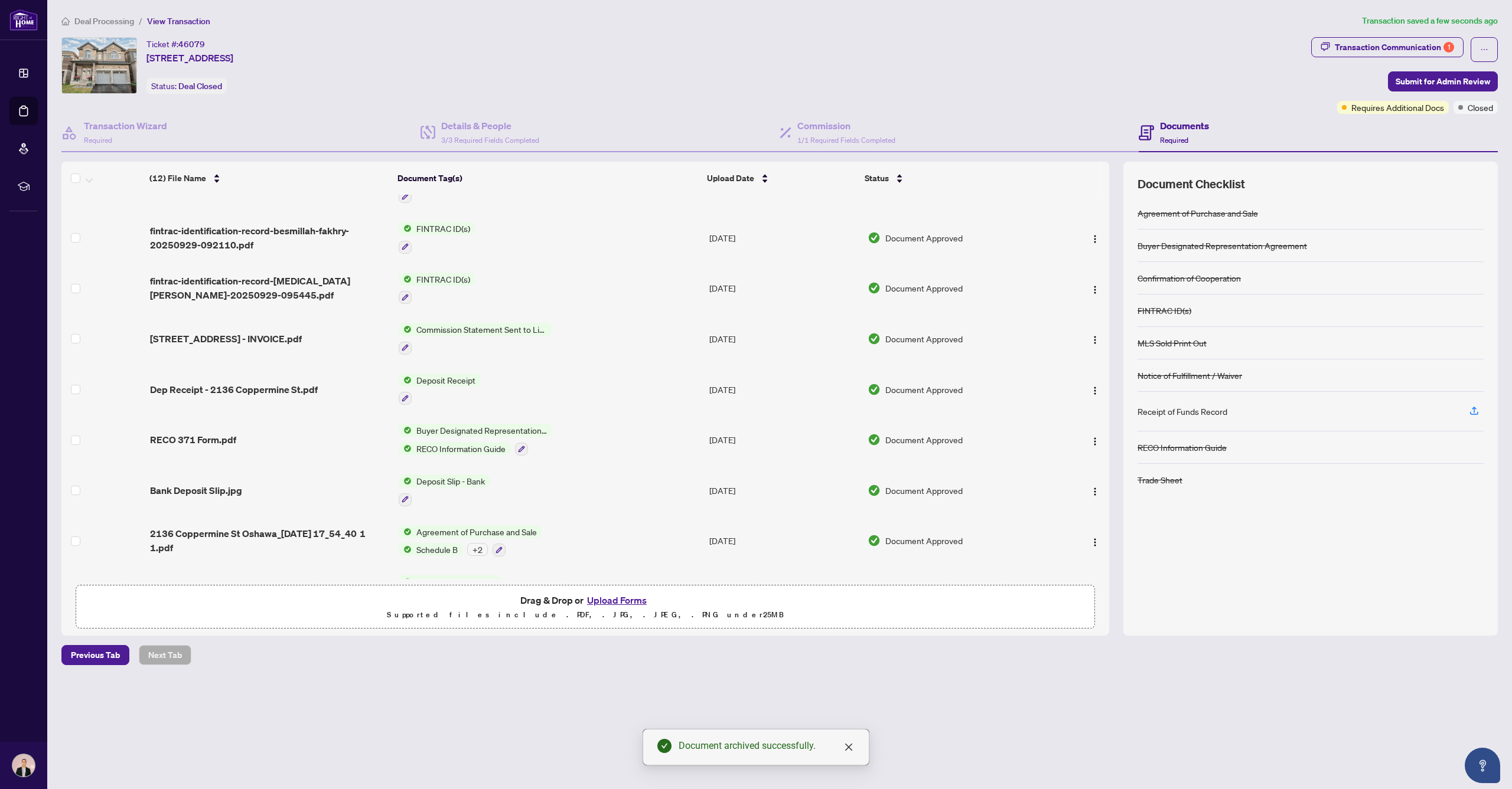
click at [621, 600] on button "Upload Forms" at bounding box center [617, 600] width 67 height 16
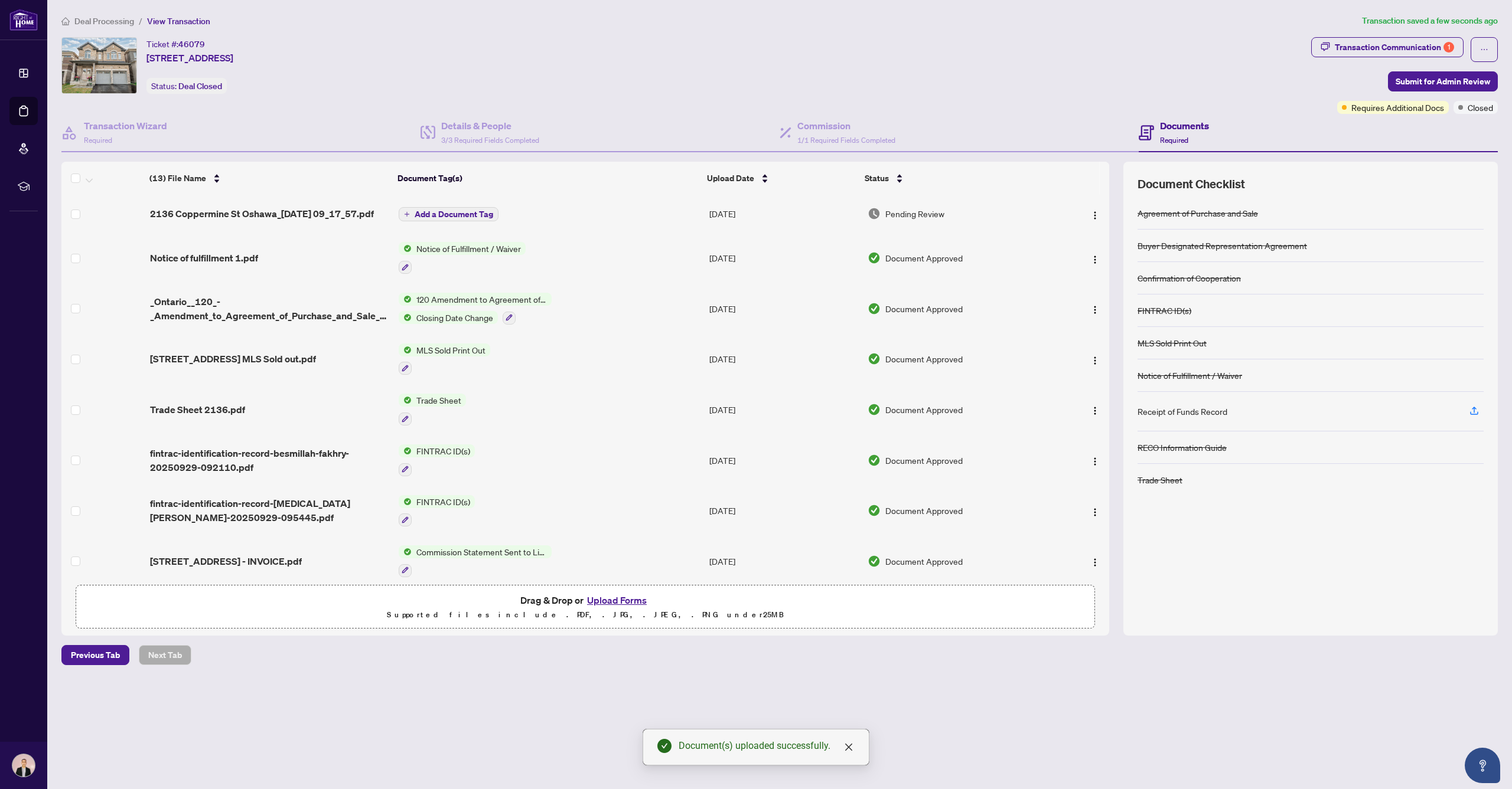
scroll to position [0, 1]
click at [454, 215] on span "Add a Document Tag" at bounding box center [453, 214] width 78 height 8
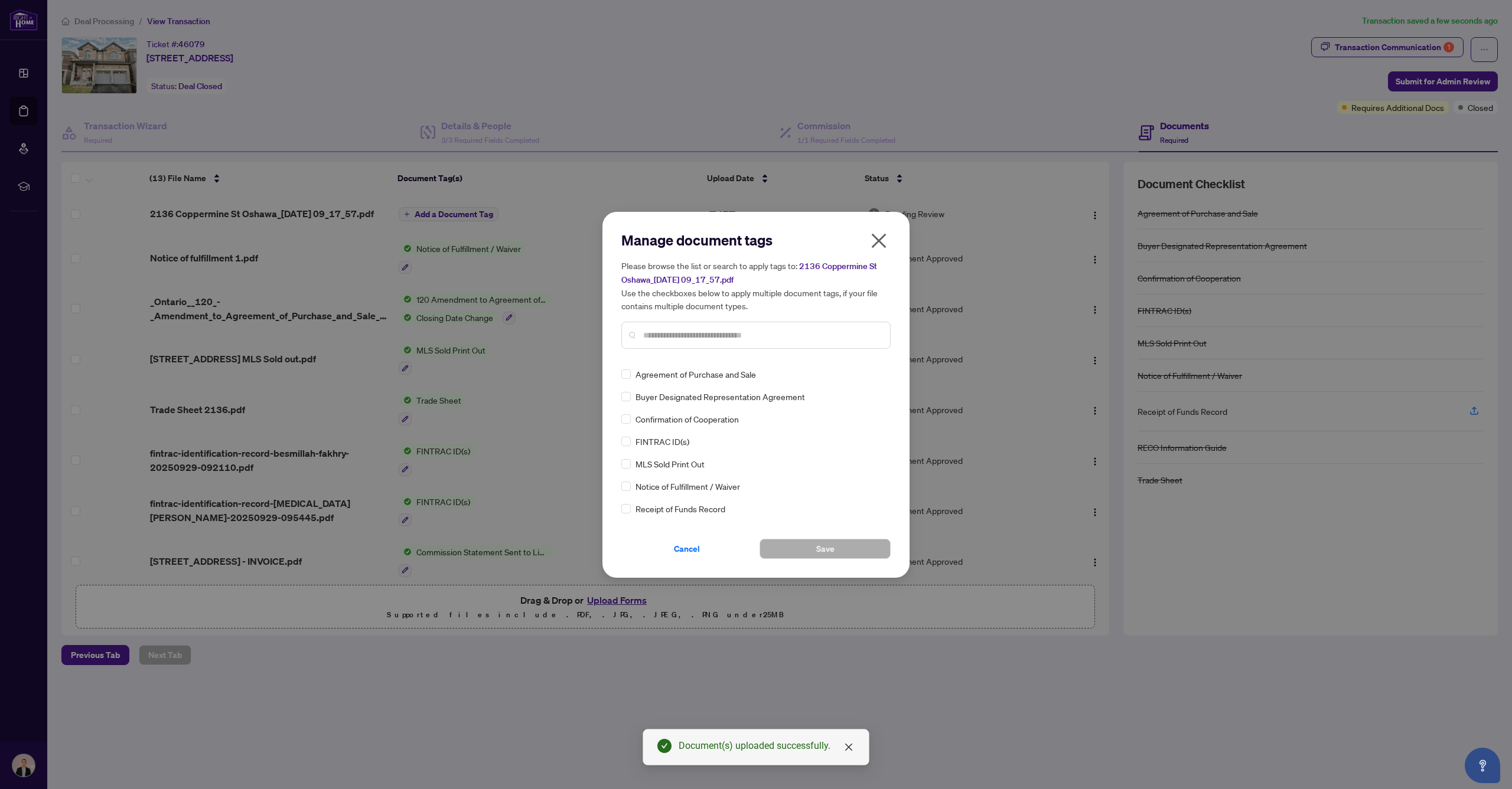
click at [818, 333] on input "text" at bounding box center [762, 335] width 237 height 13
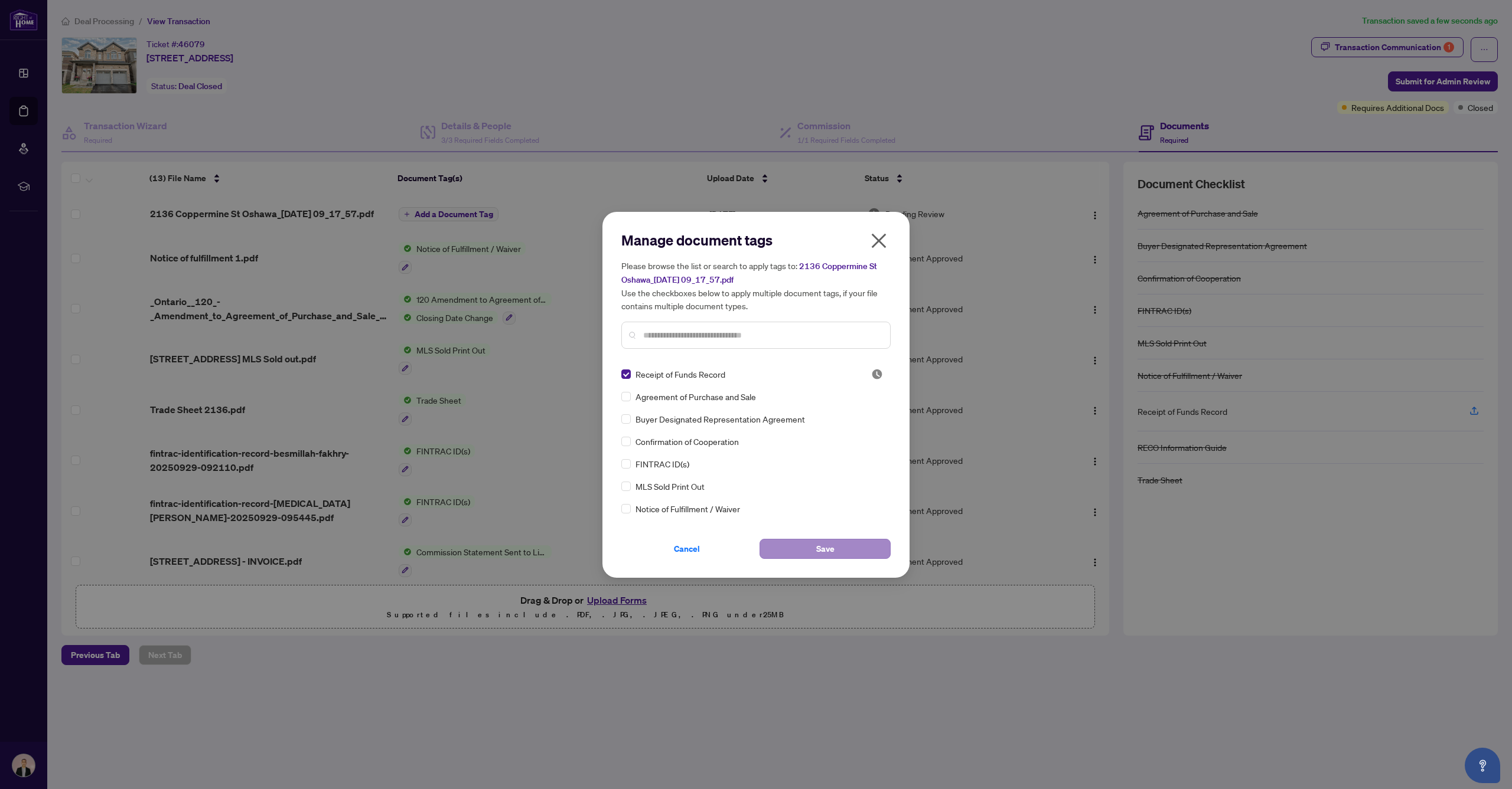
click at [859, 548] on button "Save" at bounding box center [825, 549] width 131 height 20
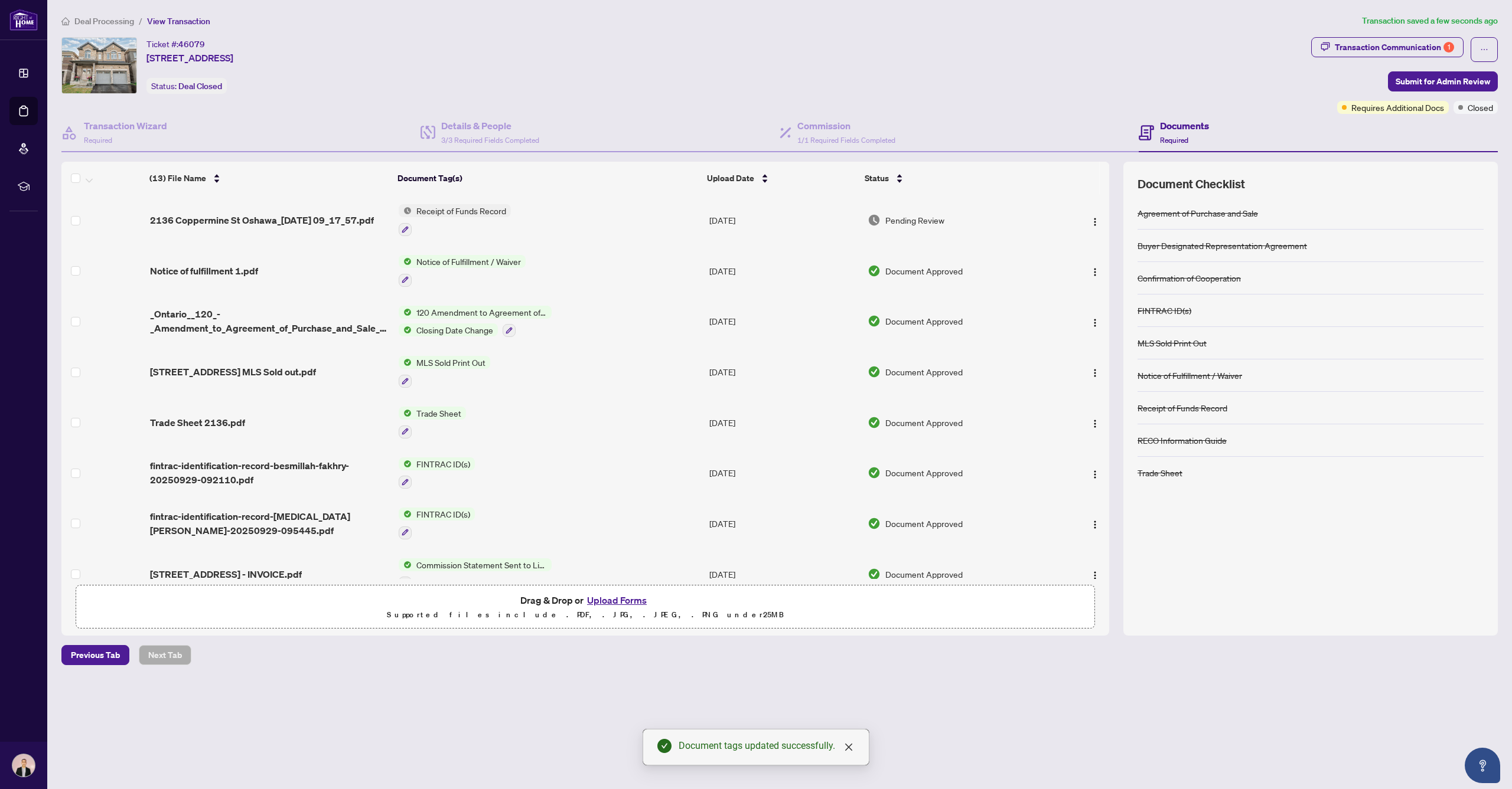
click at [80, 222] on td at bounding box center [103, 220] width 84 height 51
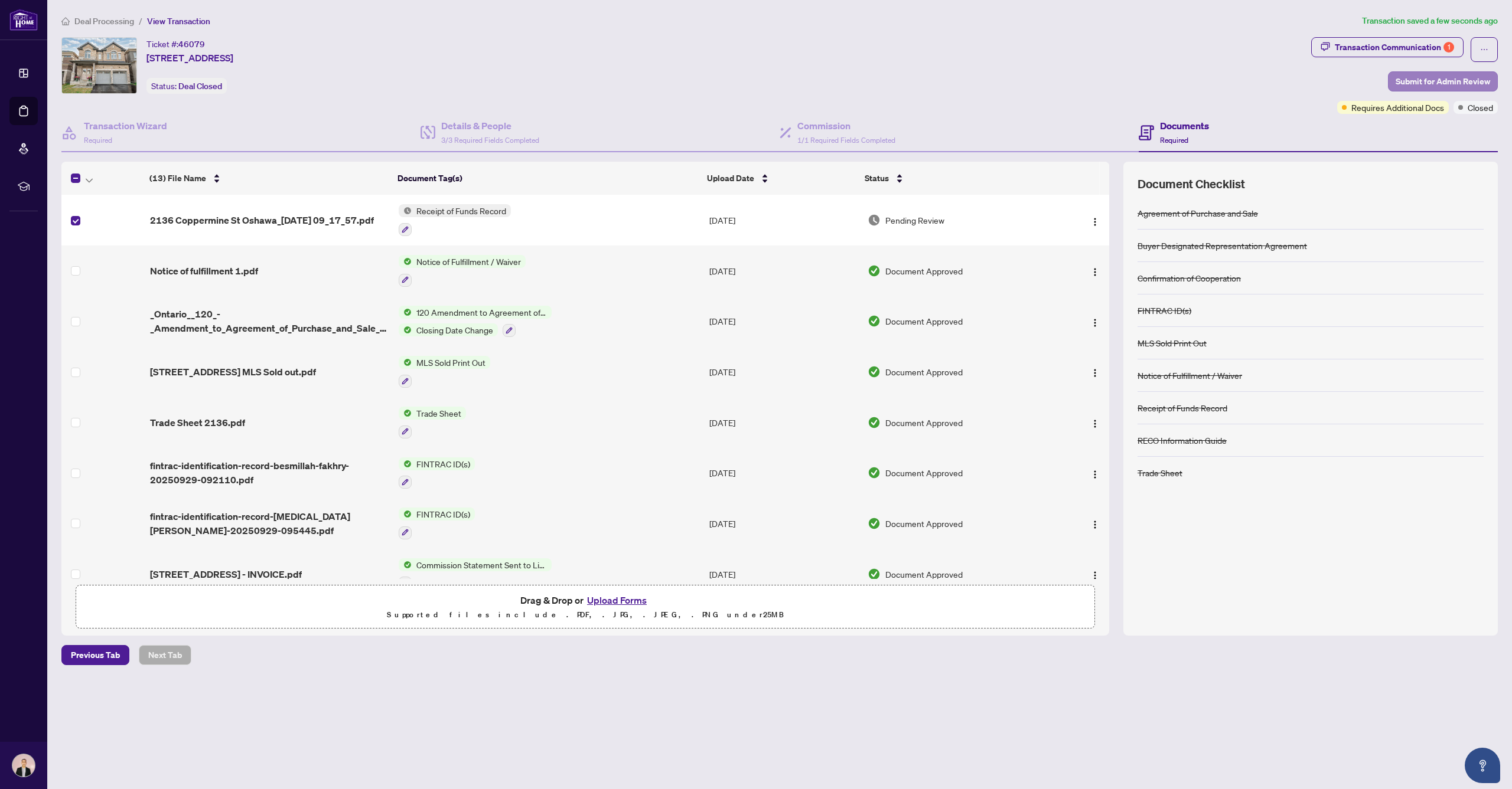
click at [1449, 84] on span "Submit for Admin Review" at bounding box center [1443, 82] width 94 height 19
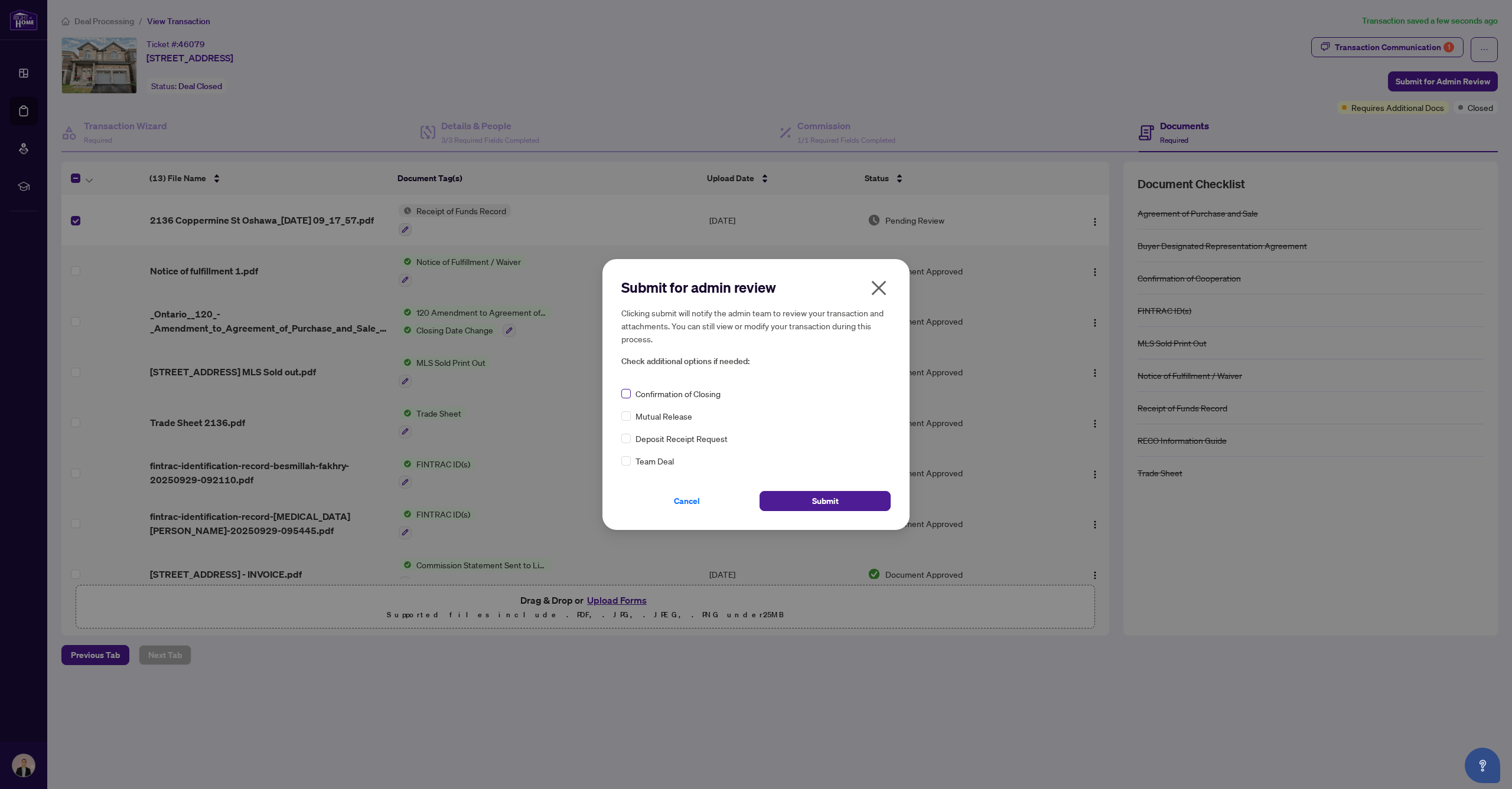
click at [628, 394] on span at bounding box center [626, 394] width 9 height 9
click at [628, 463] on span at bounding box center [626, 461] width 9 height 9
click at [799, 503] on button "Submit" at bounding box center [825, 501] width 131 height 20
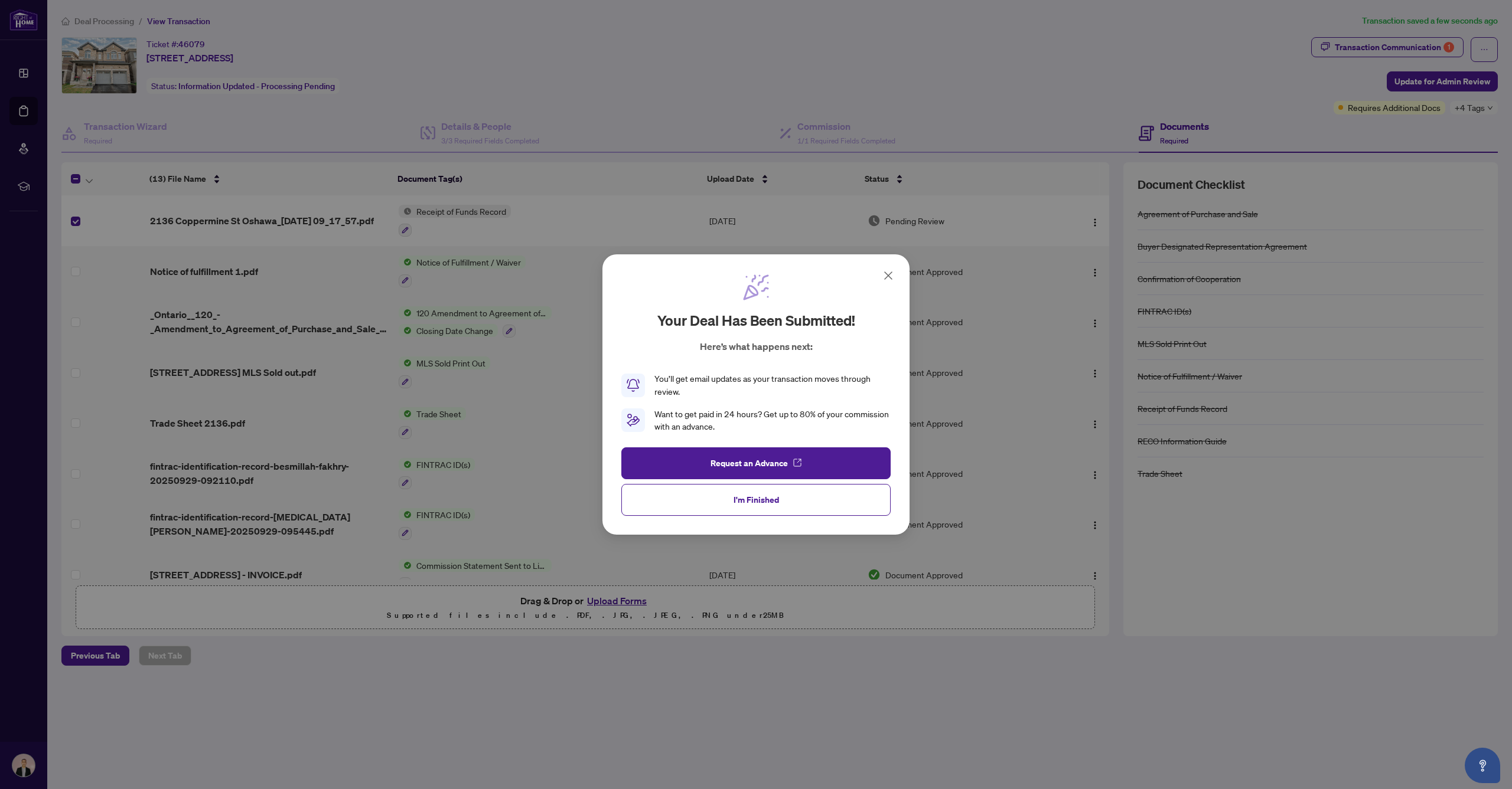
click at [752, 501] on span "I'm Finished" at bounding box center [756, 500] width 45 height 19
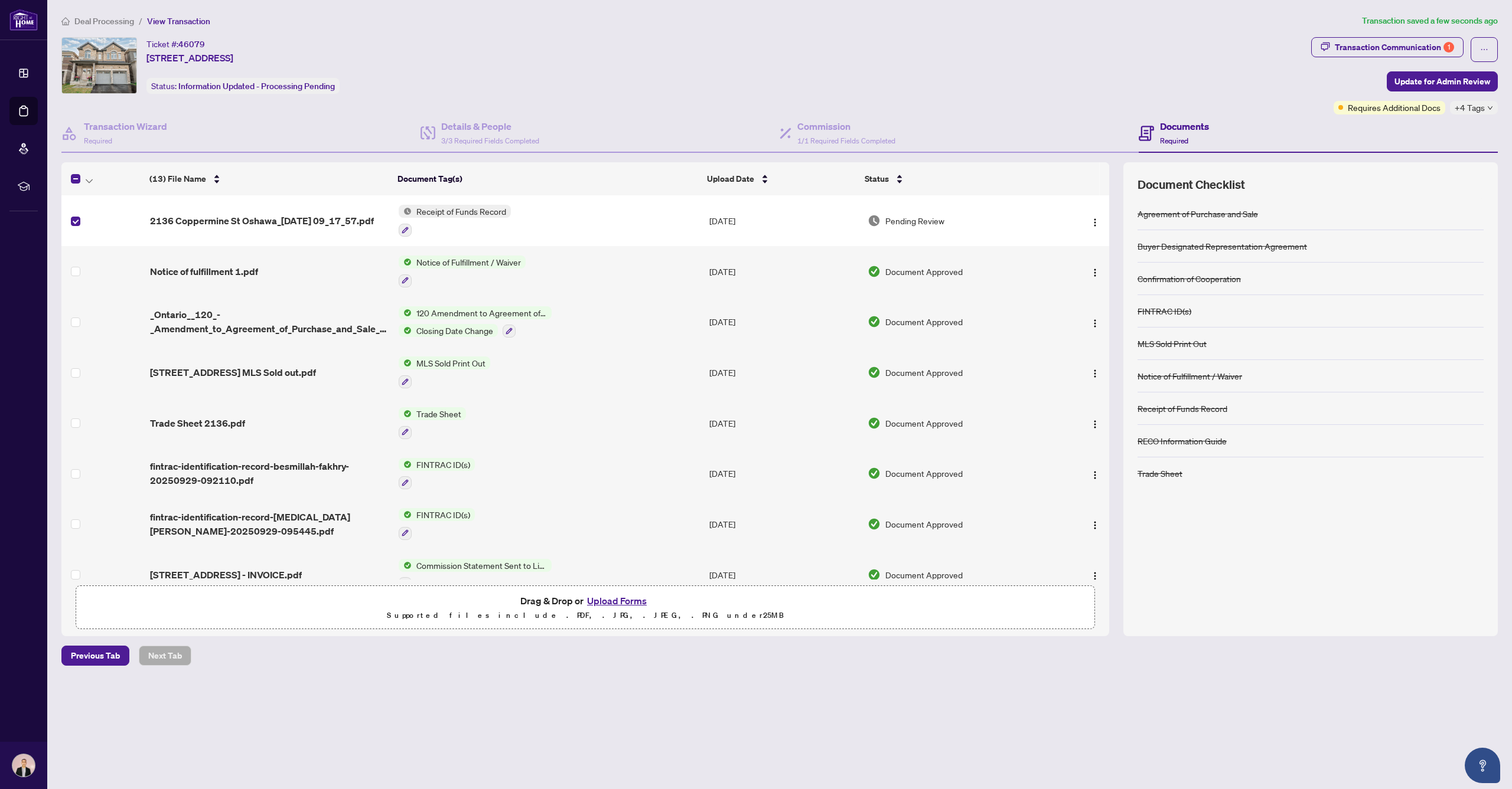
click at [1489, 106] on icon "down" at bounding box center [1490, 108] width 6 height 6
click at [1489, 106] on div "Closed" at bounding box center [1438, 113] width 104 height 14
click at [1483, 46] on icon "ellipsis" at bounding box center [1484, 49] width 8 height 8
click at [1484, 46] on icon "ellipsis" at bounding box center [1484, 49] width 8 height 8
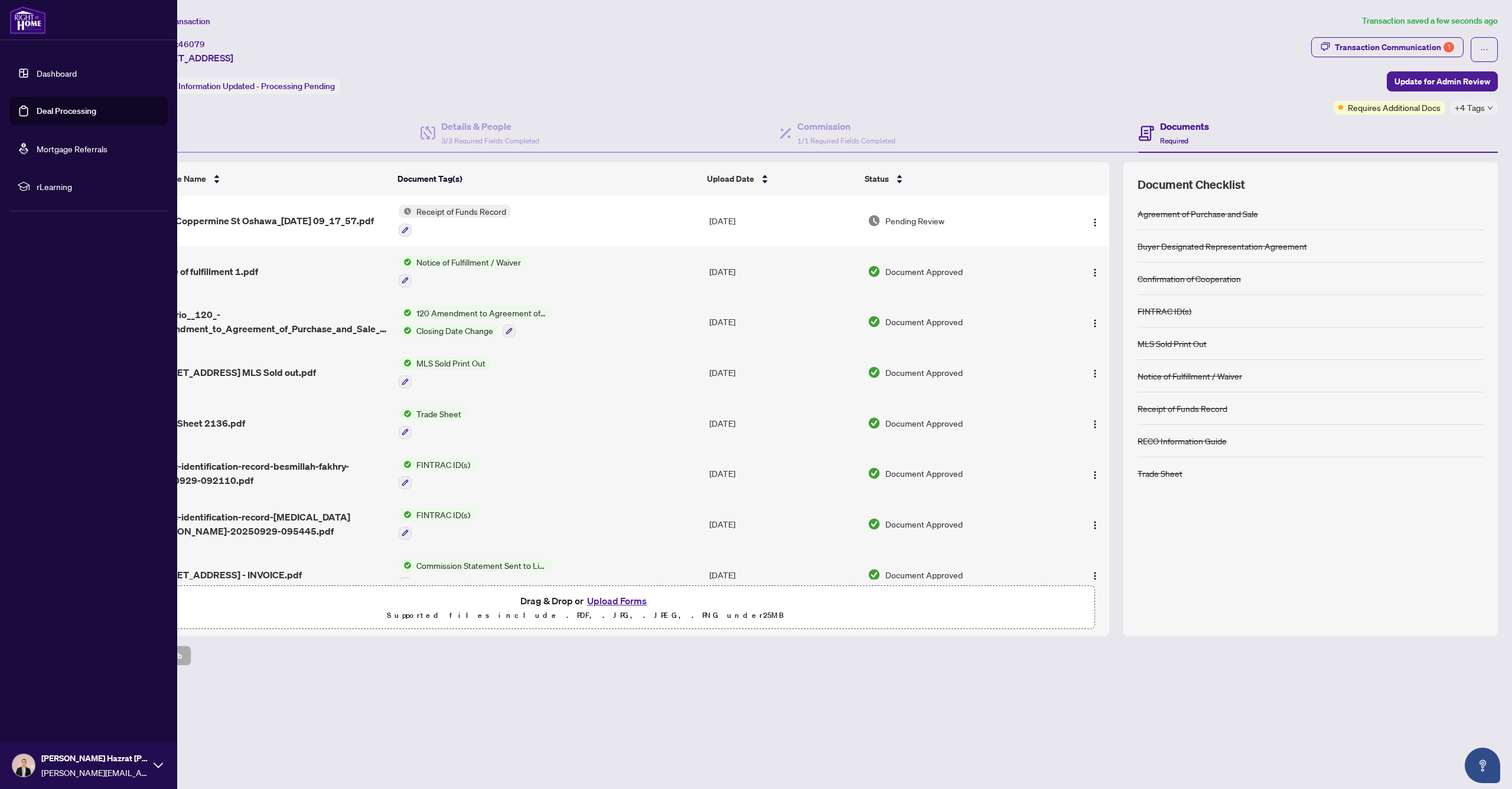
click at [159, 764] on icon at bounding box center [159, 765] width 9 height 9
click at [51, 697] on span "Logout" at bounding box center [47, 695] width 26 height 19
